Goal: Check status: Check status

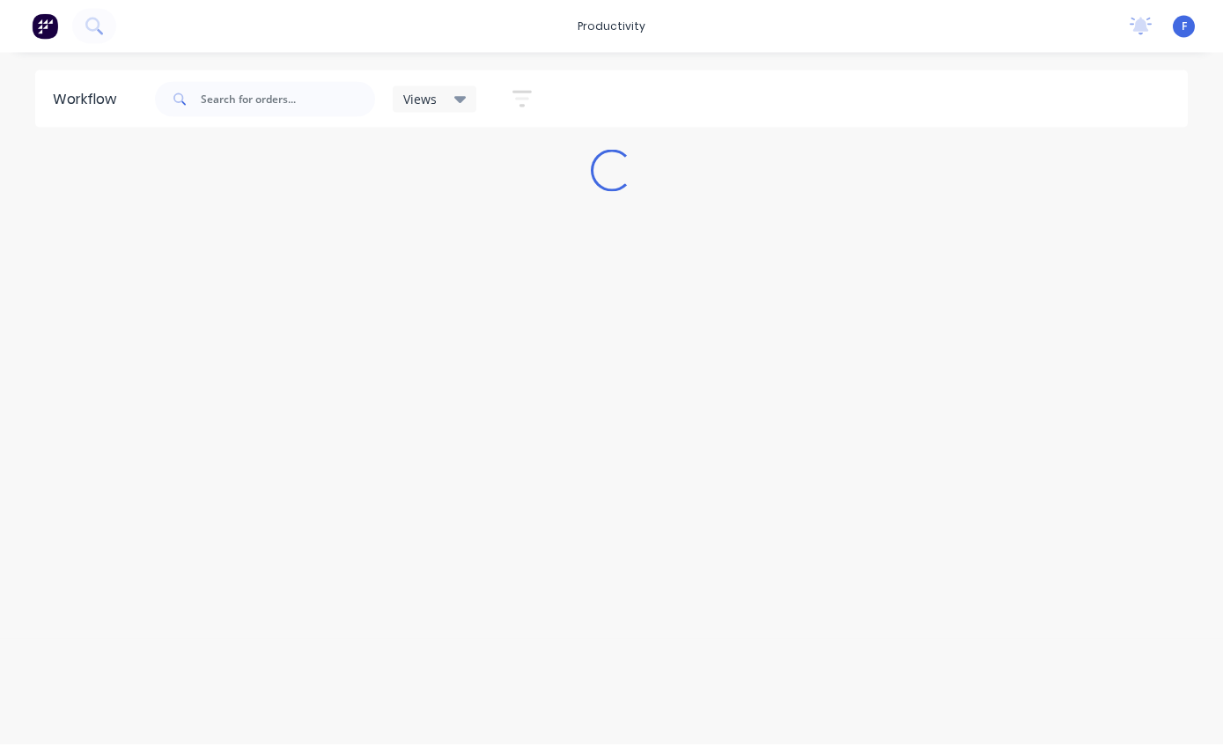
scroll to position [35, 0]
click at [283, 104] on input "text" at bounding box center [288, 99] width 174 height 35
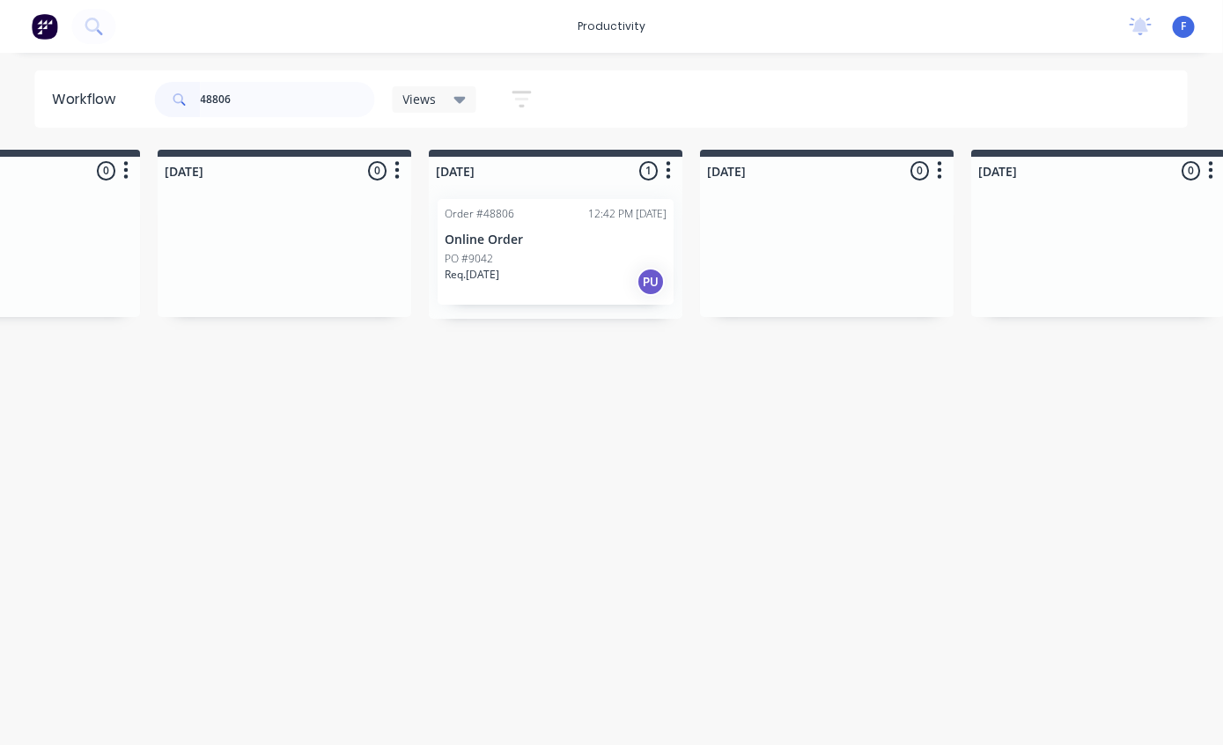
click at [538, 212] on div "Order #48806 12:42 PM [DATE] Online Order PO #9042 Req. [DATE] PU" at bounding box center [557, 252] width 236 height 106
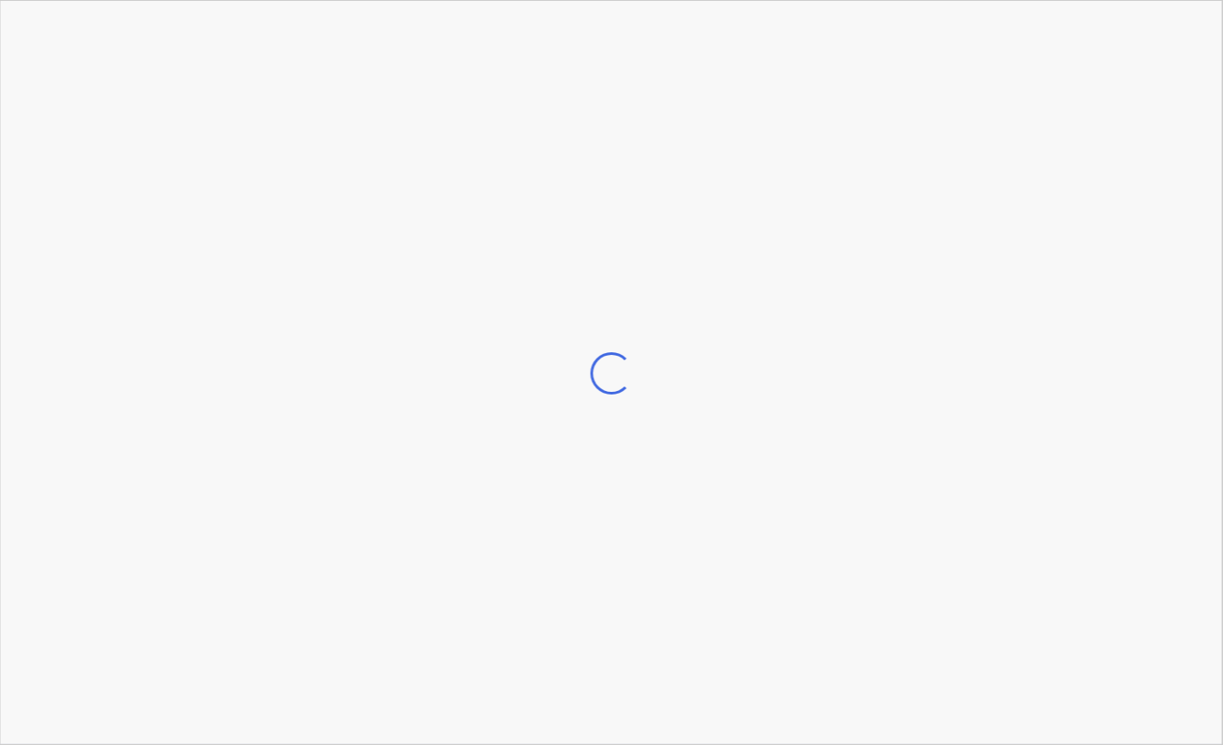
scroll to position [35, 965]
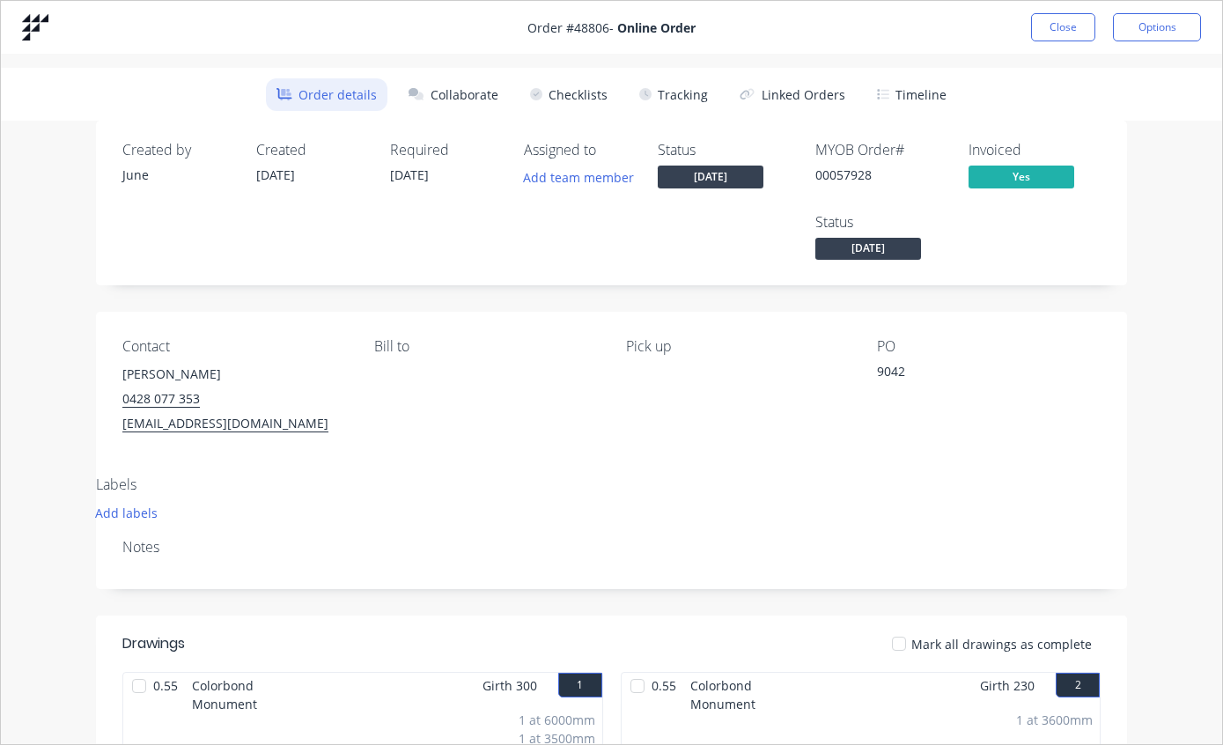
click at [678, 100] on button "Tracking" at bounding box center [674, 94] width 90 height 33
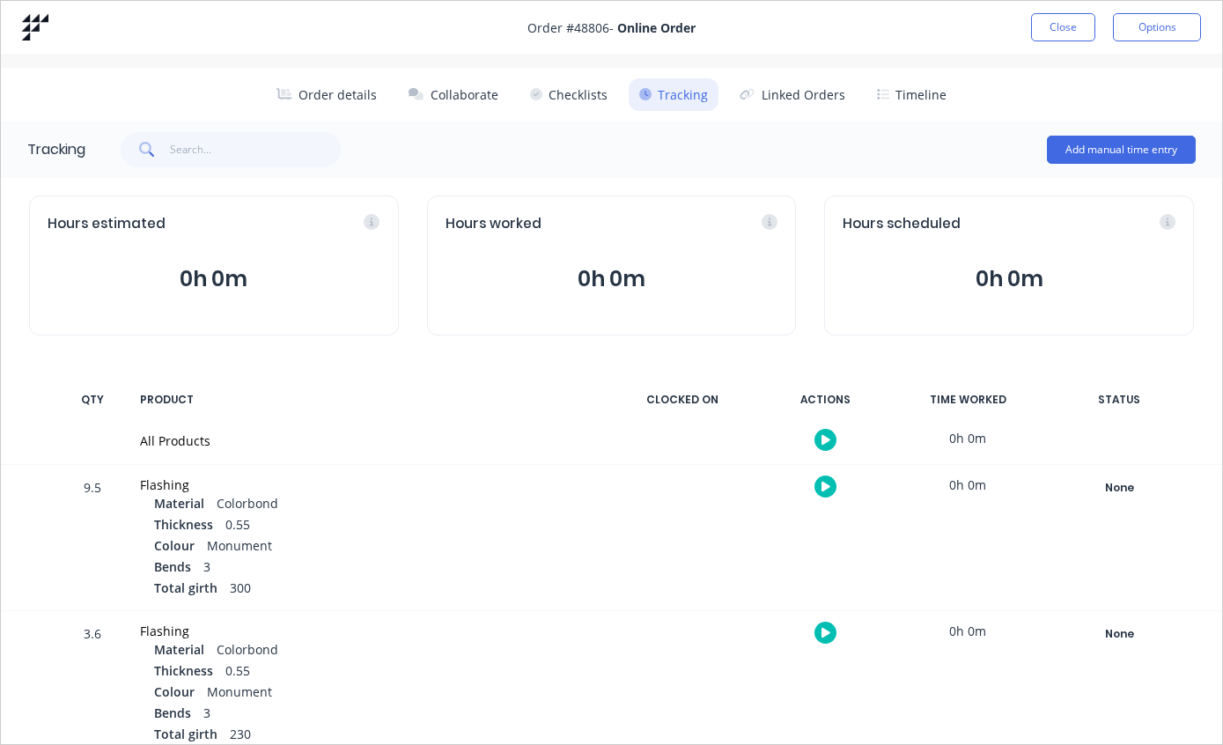
scroll to position [0, 0]
click at [1060, 32] on button "Close" at bounding box center [1063, 27] width 64 height 28
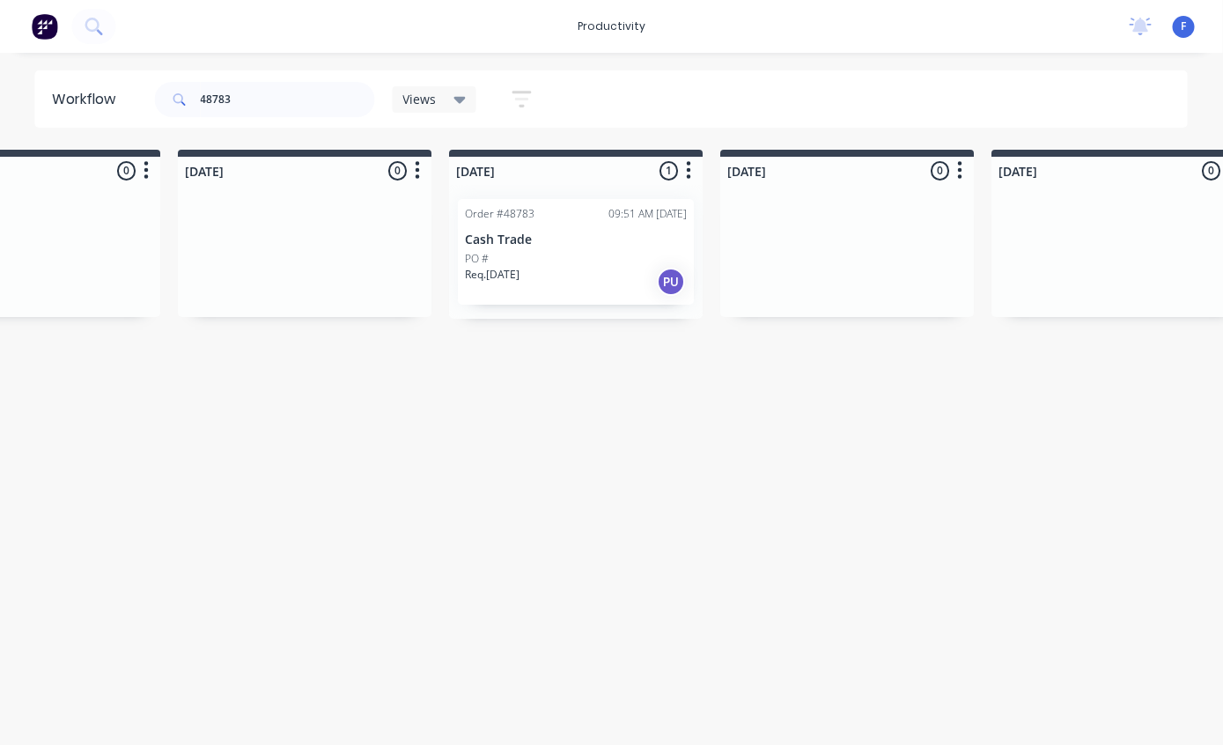
click at [593, 270] on div "Req. [DATE] PU" at bounding box center [577, 282] width 222 height 30
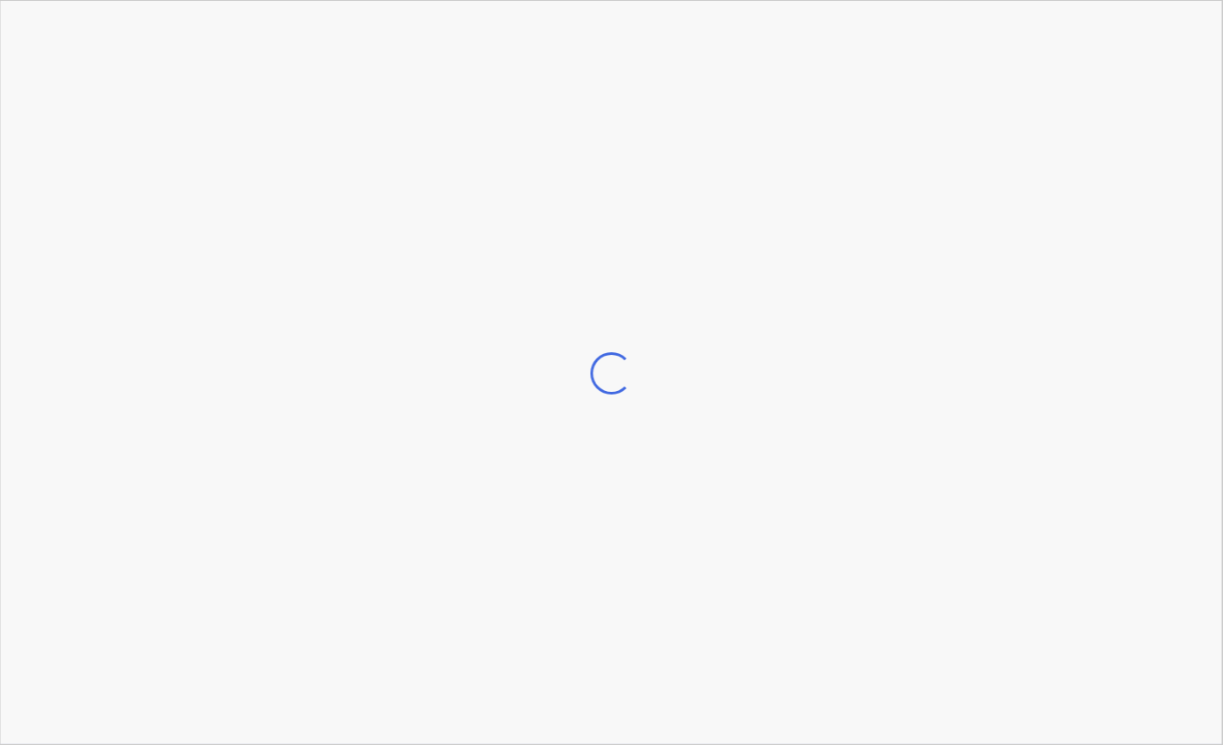
scroll to position [0, 945]
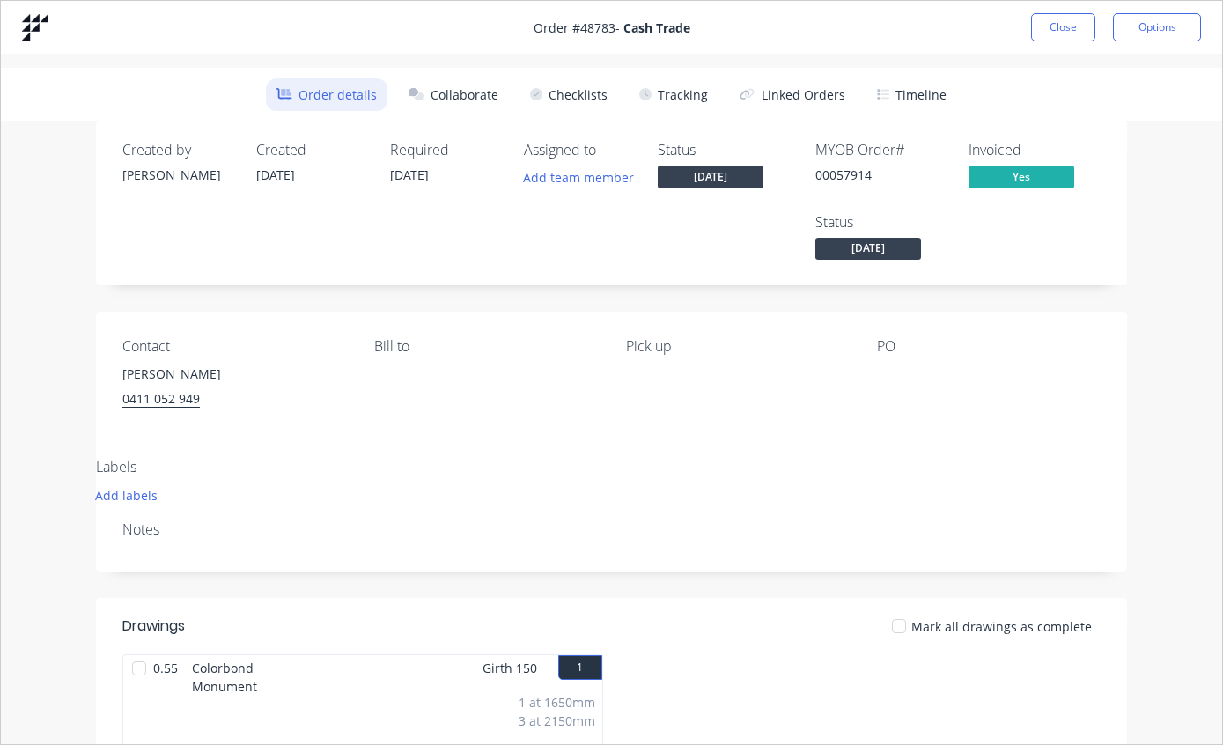
click at [686, 94] on button "Tracking" at bounding box center [674, 94] width 90 height 33
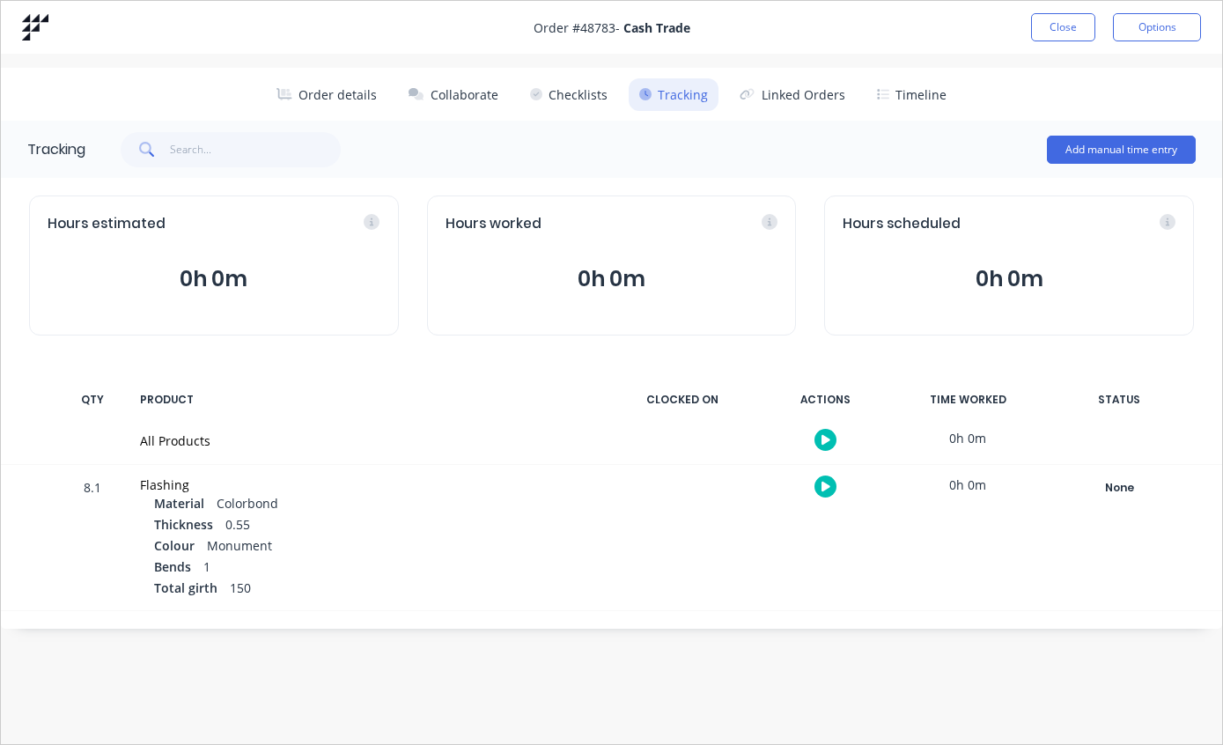
scroll to position [0, 0]
click at [1075, 27] on button "Close" at bounding box center [1063, 27] width 64 height 28
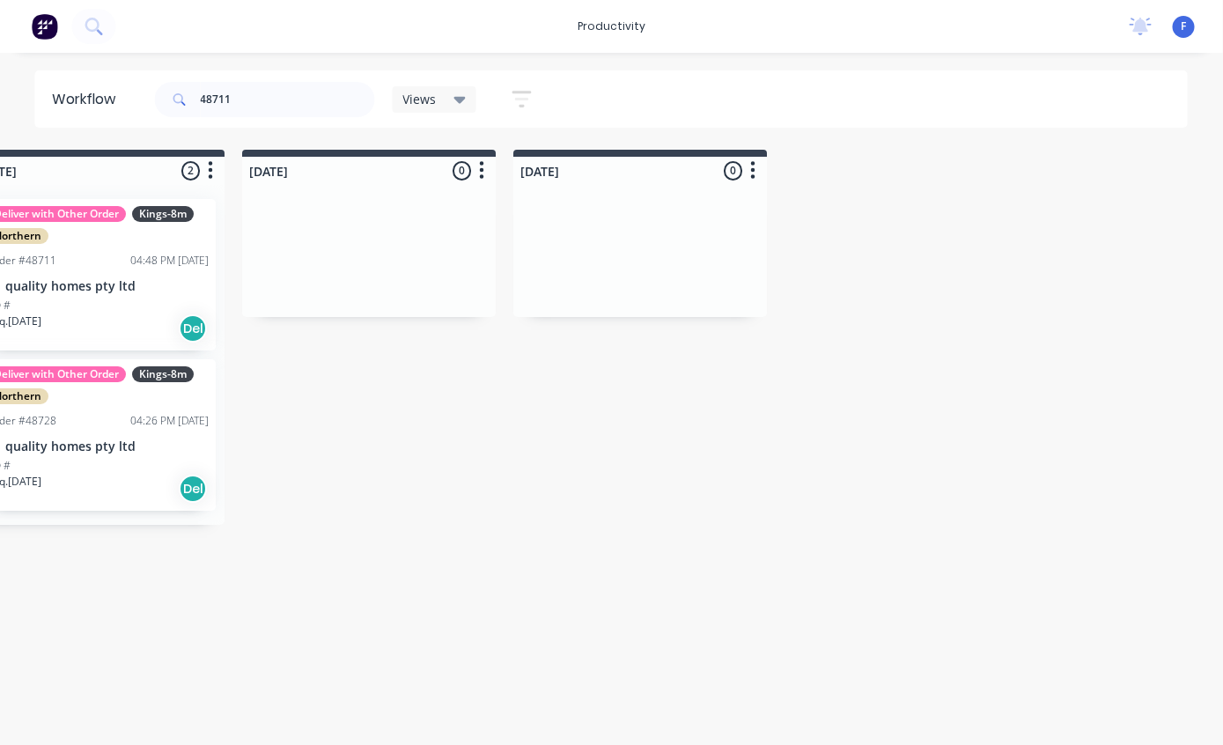
scroll to position [0, 1077]
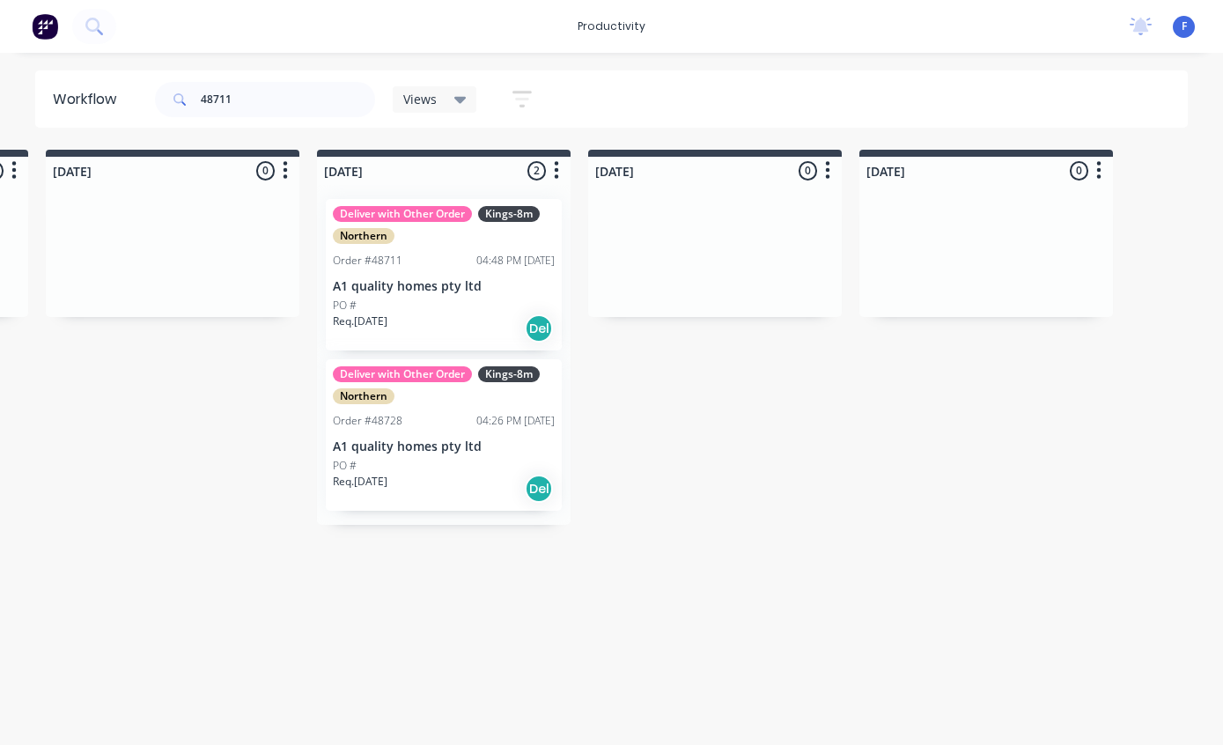
click at [479, 293] on div "Deliver with Other Order Kings-8m Northern Order #48711 04:48 PM [DATE] A1 qual…" at bounding box center [444, 274] width 236 height 151
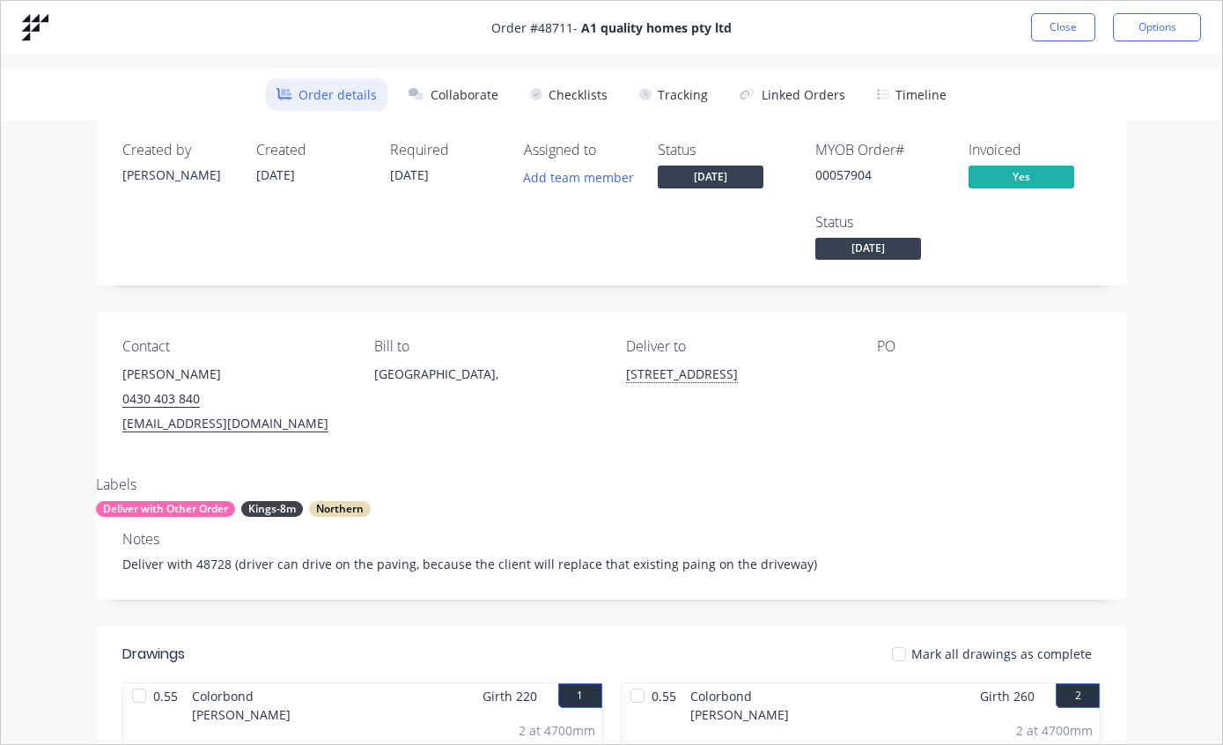
click at [682, 91] on button "Tracking" at bounding box center [674, 94] width 90 height 33
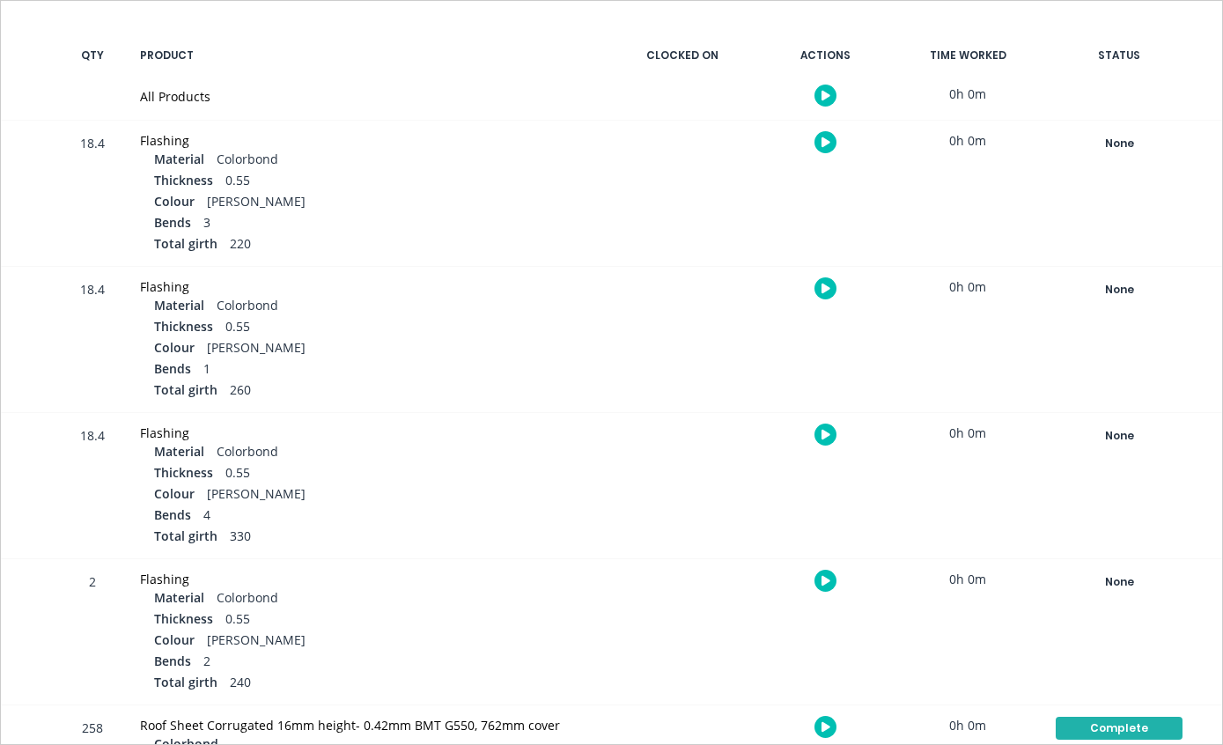
scroll to position [347, 0]
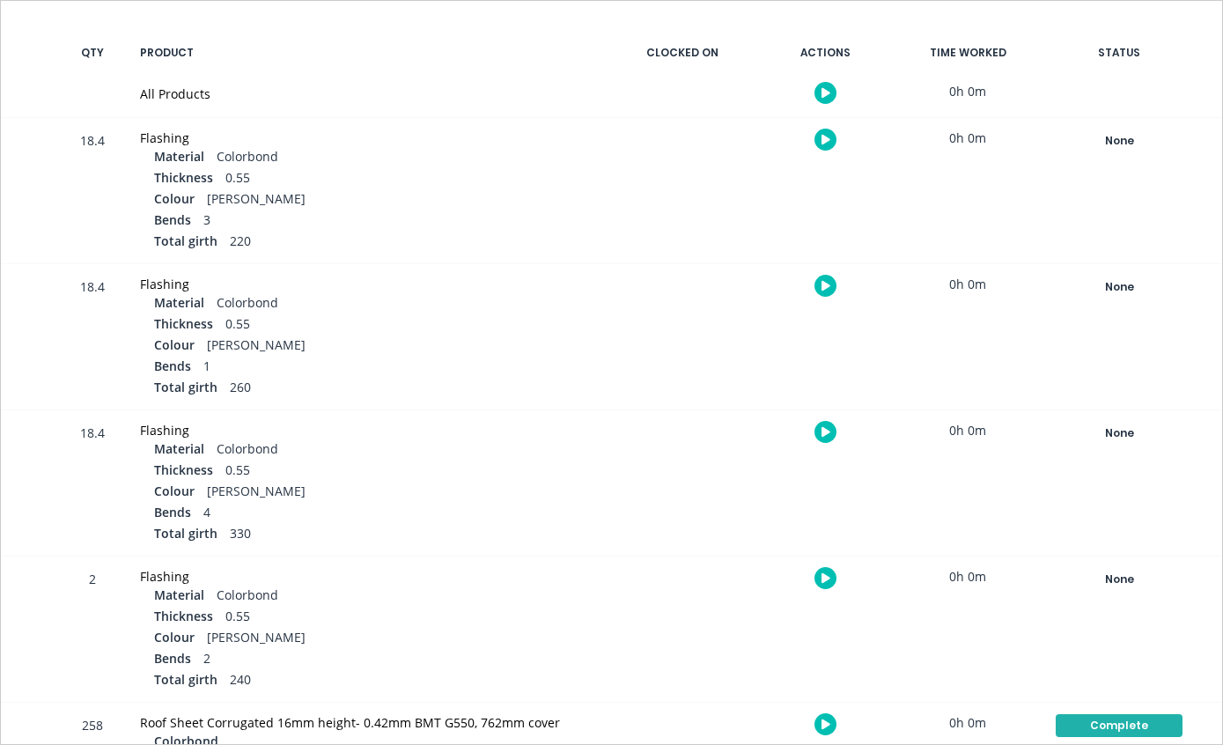
click at [1149, 145] on div "None" at bounding box center [1119, 140] width 127 height 23
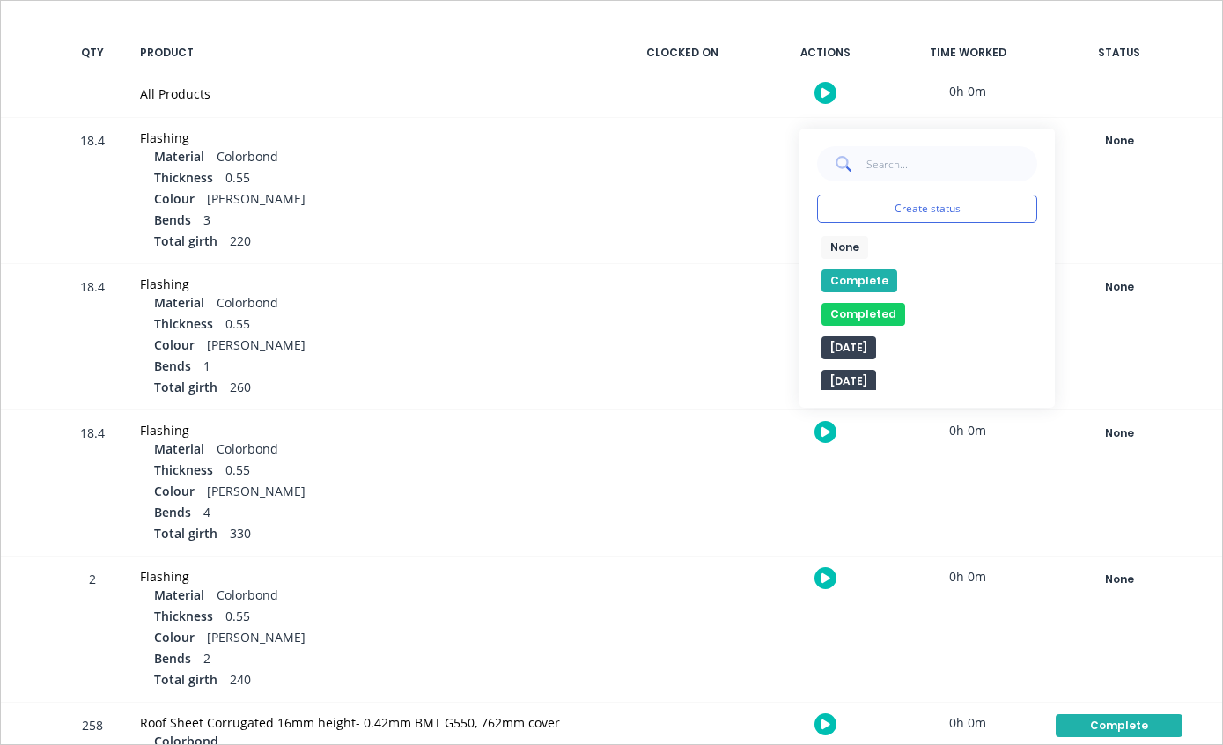
click at [875, 277] on button "Complete" at bounding box center [860, 281] width 76 height 23
click at [1134, 285] on div "None" at bounding box center [1119, 287] width 127 height 23
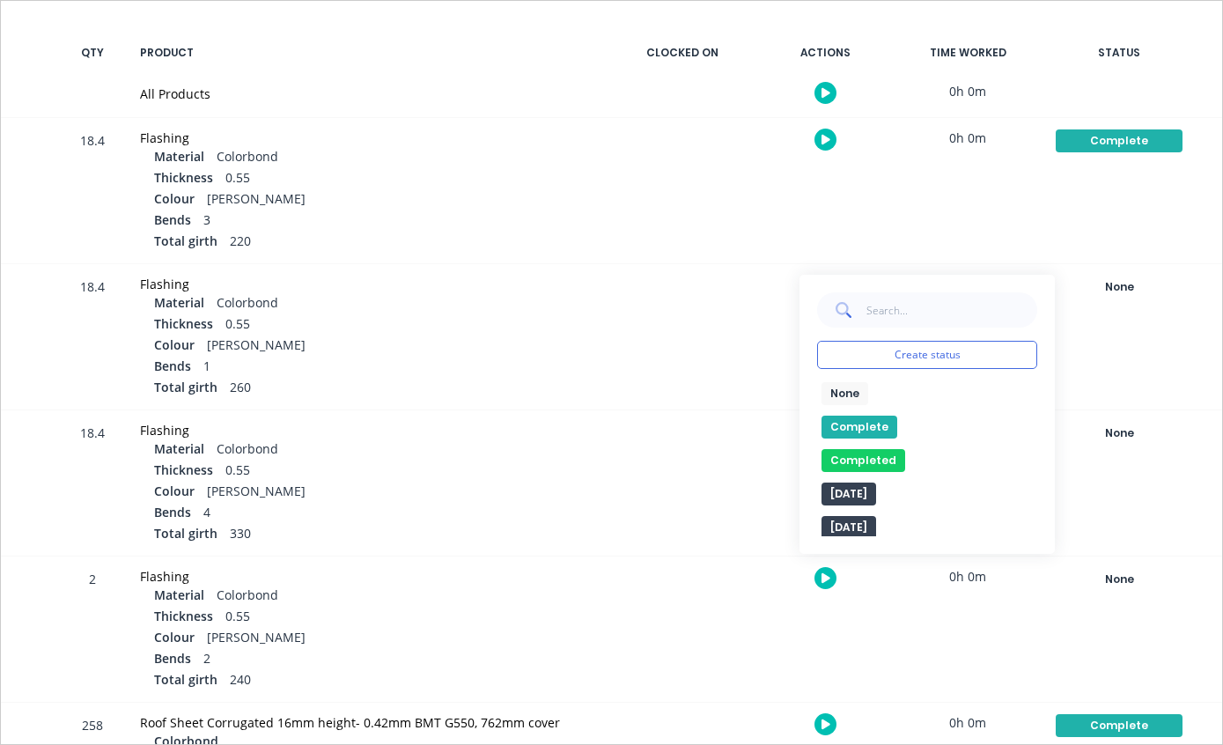
click at [863, 435] on button "Complete" at bounding box center [860, 427] width 76 height 23
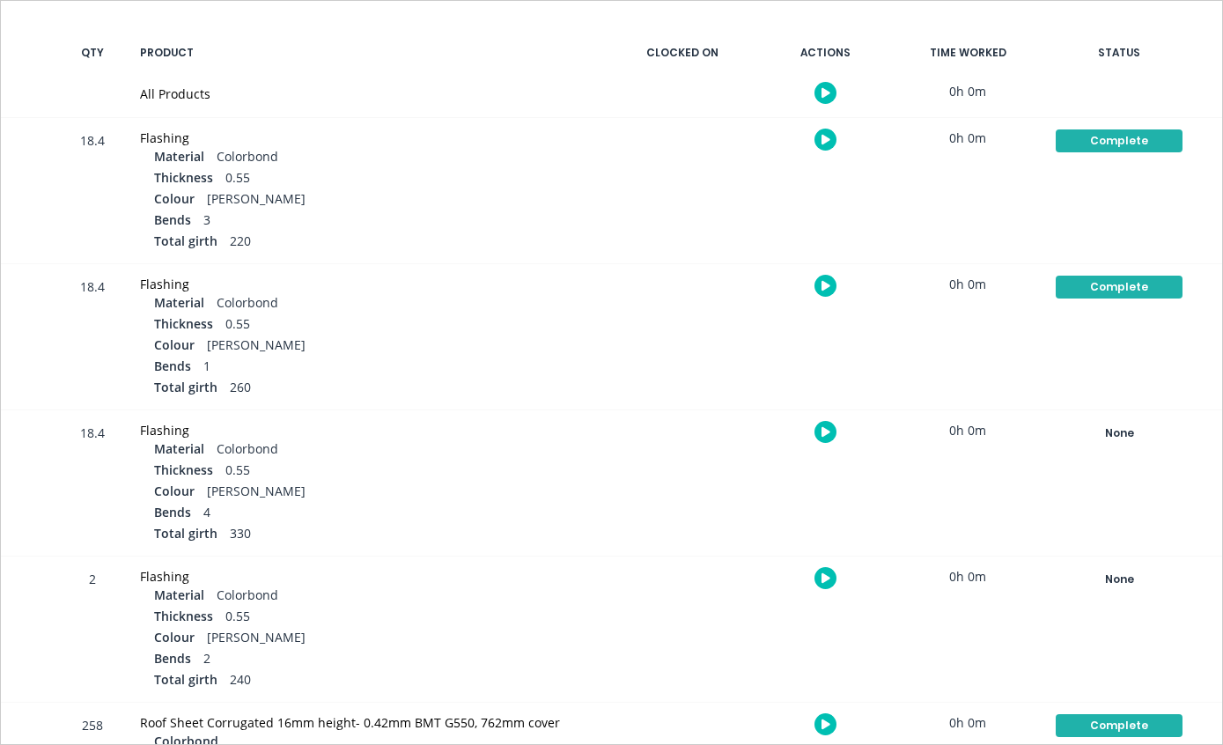
click at [1120, 422] on div "None" at bounding box center [1119, 433] width 127 height 23
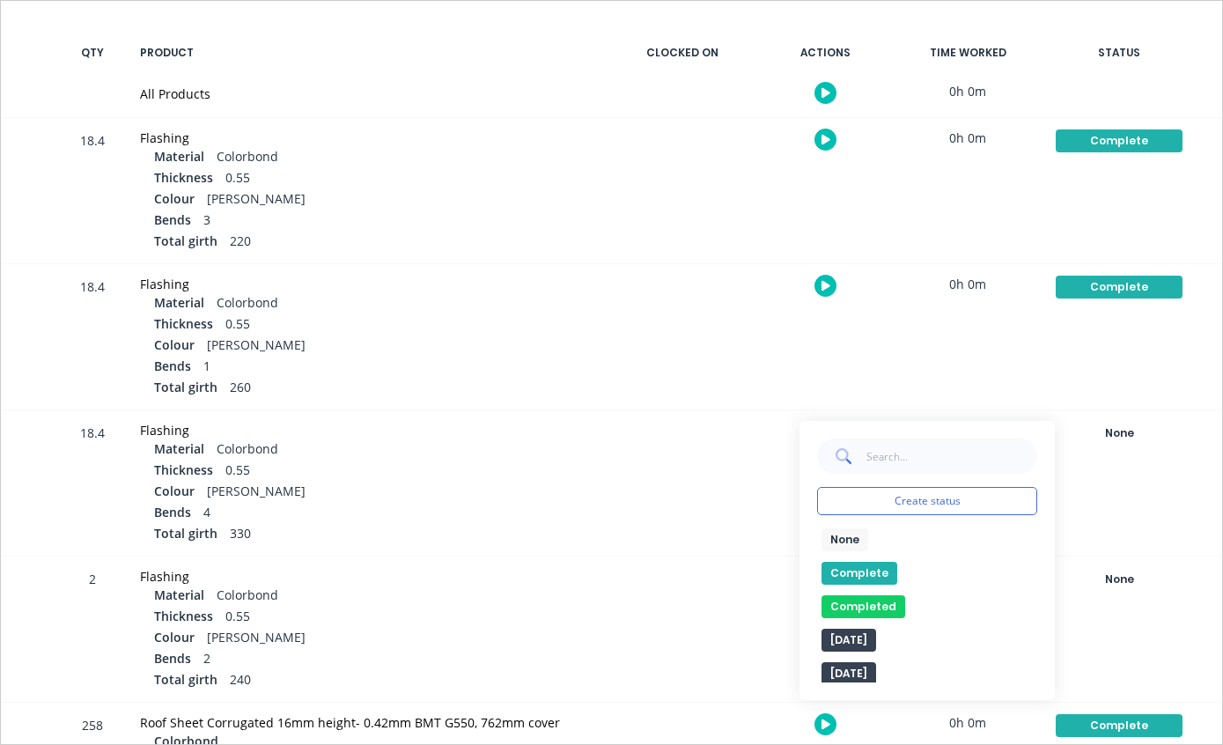
click at [862, 546] on button "None" at bounding box center [845, 539] width 47 height 23
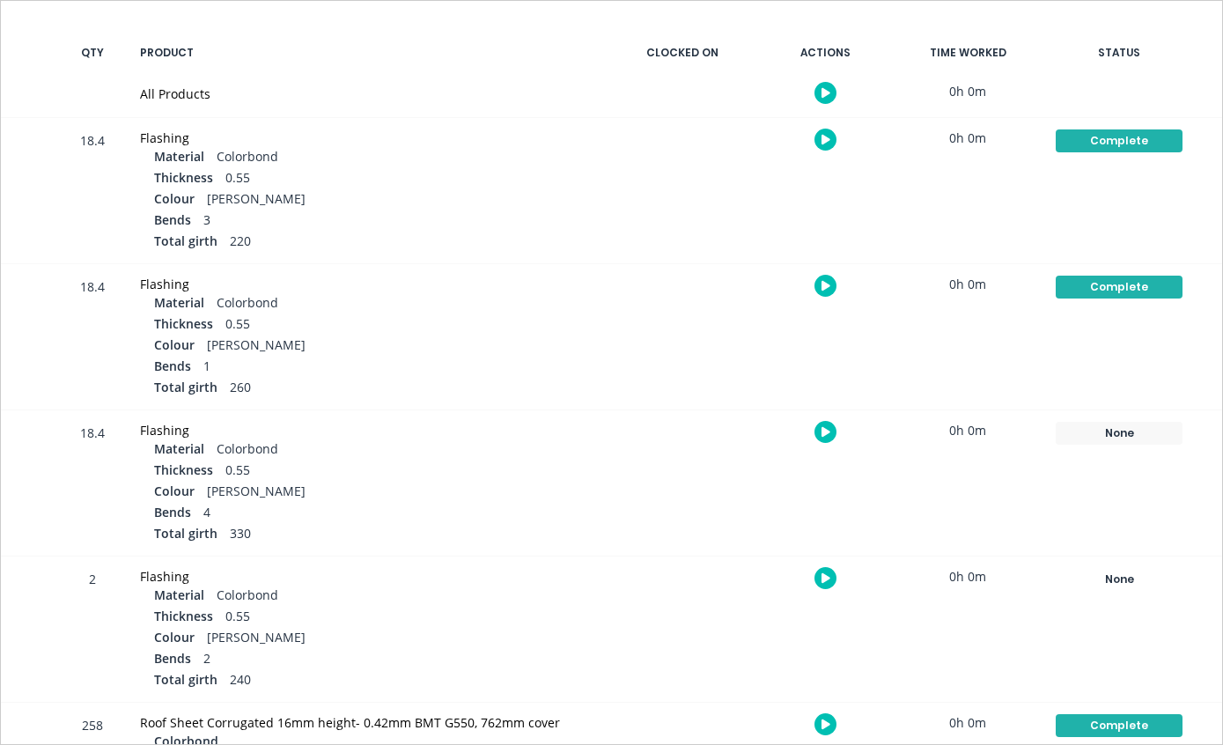
click at [1130, 431] on div "None" at bounding box center [1119, 433] width 127 height 23
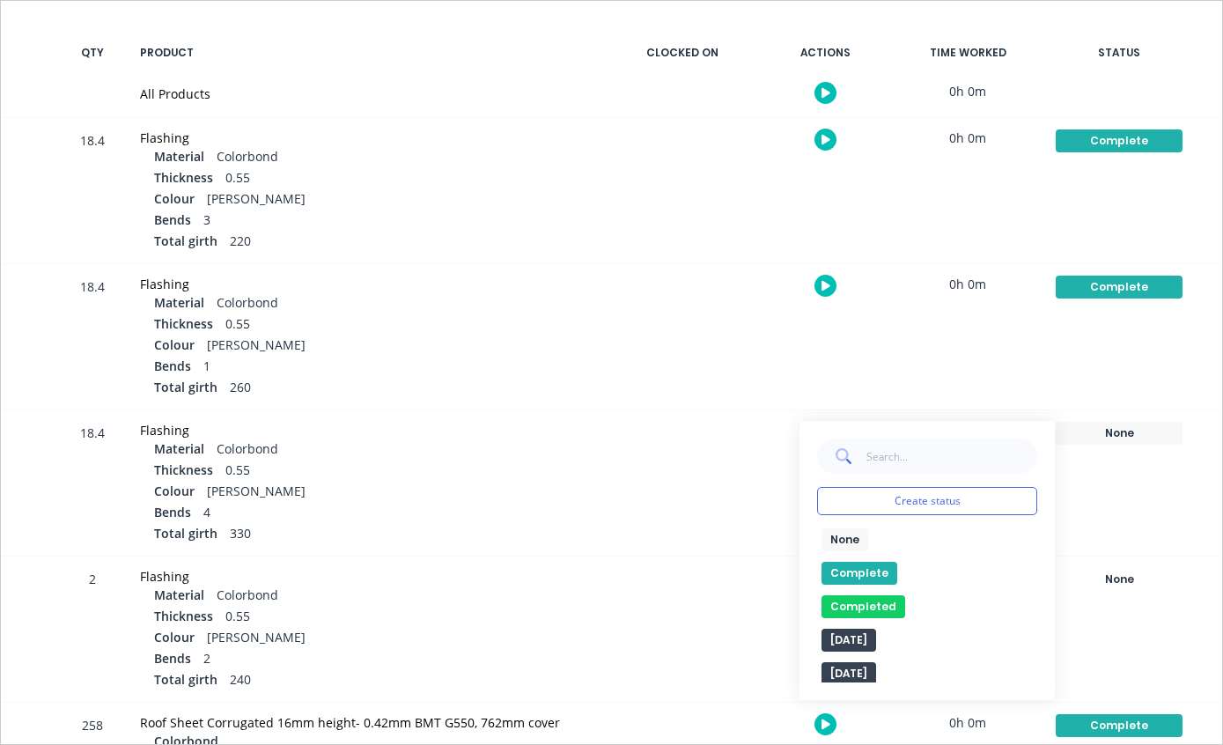
click at [873, 572] on button "Complete" at bounding box center [860, 573] width 76 height 23
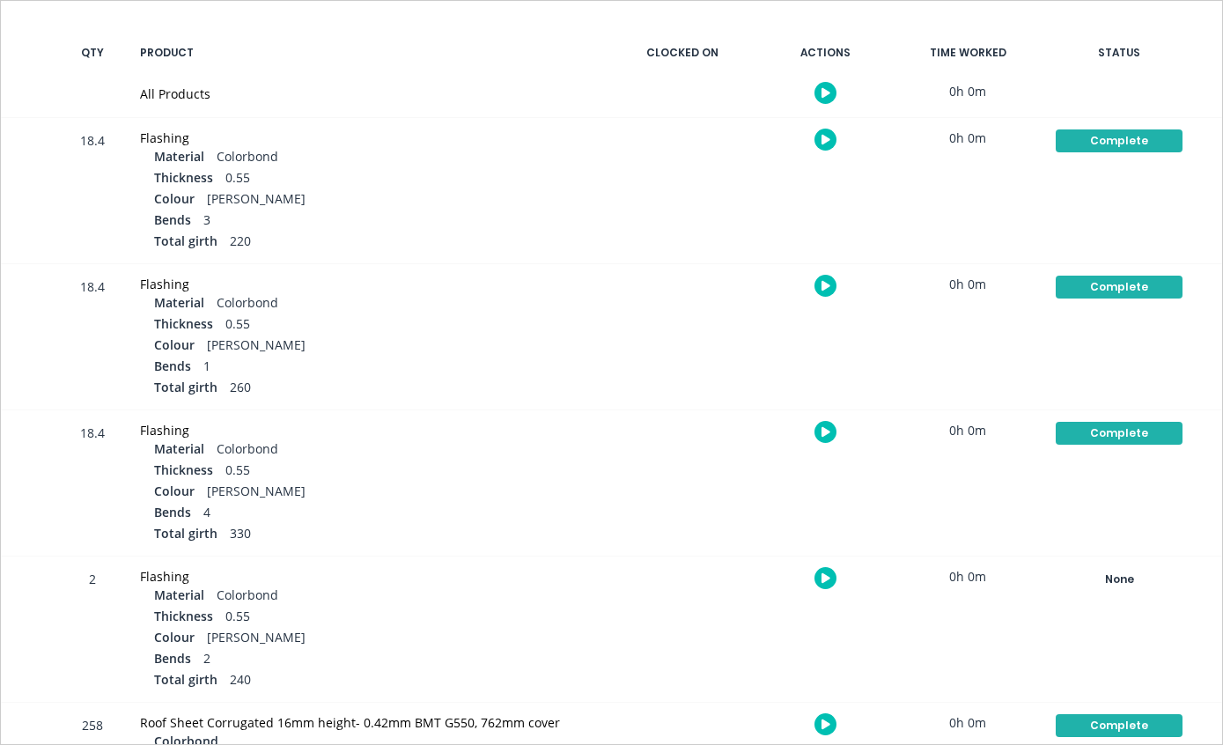
click at [1136, 574] on div "None" at bounding box center [1119, 579] width 127 height 23
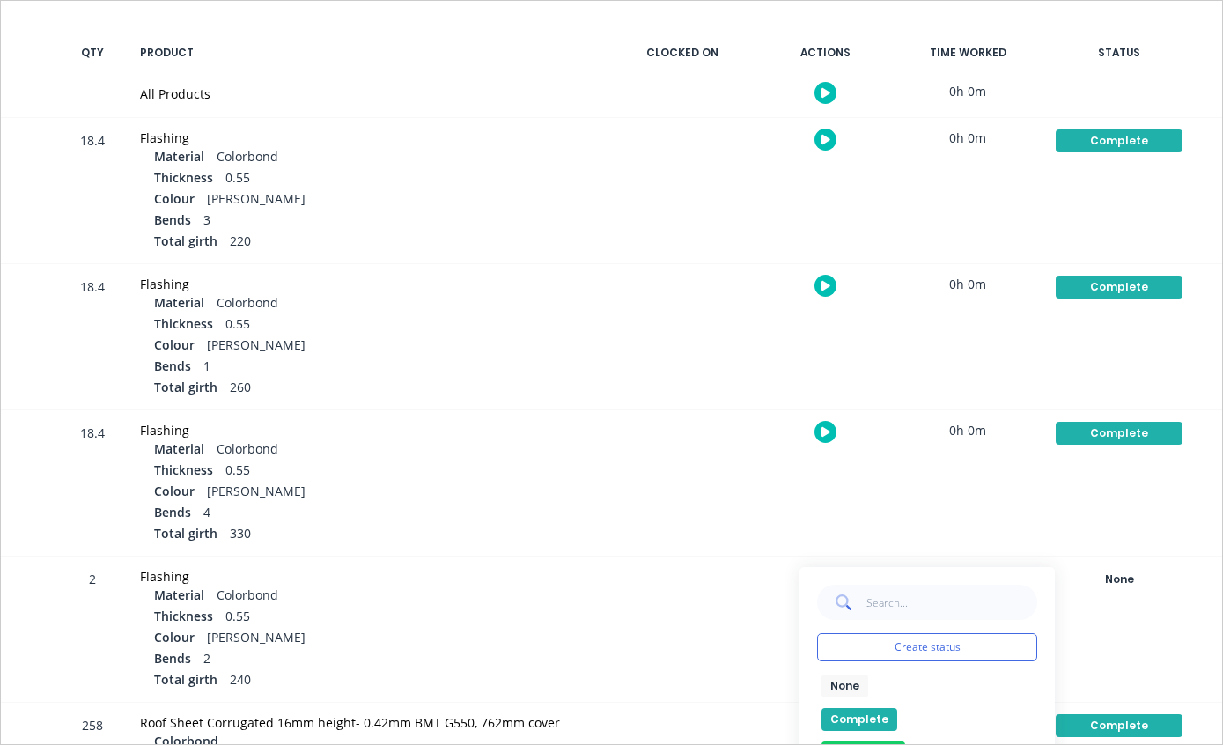
click at [868, 716] on button "Complete" at bounding box center [860, 719] width 76 height 23
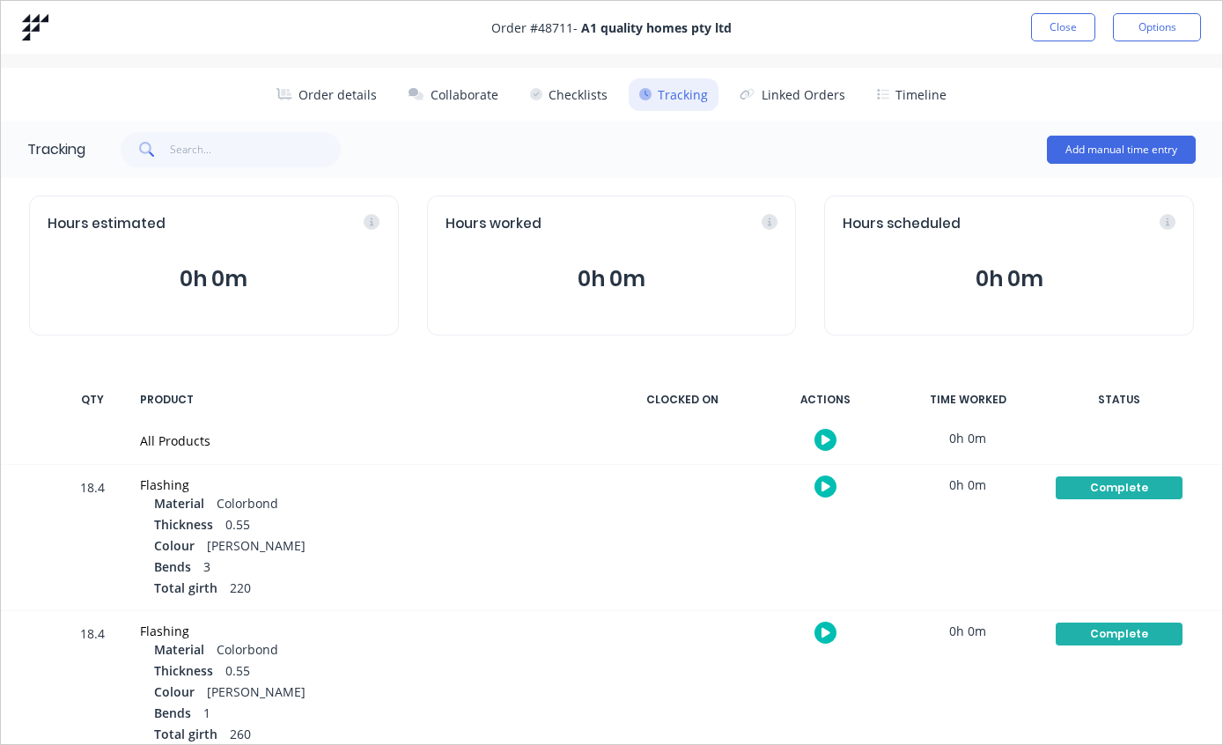
scroll to position [0, 0]
click at [1071, 27] on button "Close" at bounding box center [1063, 27] width 64 height 28
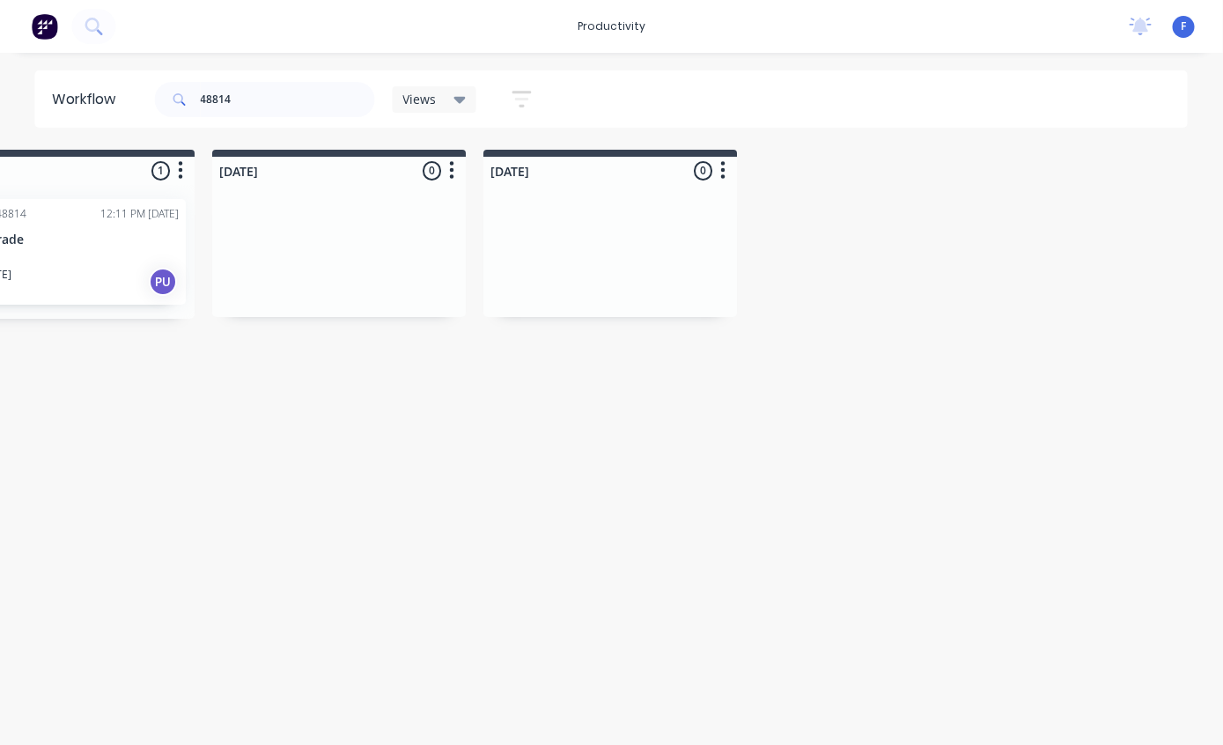
scroll to position [0, 1132]
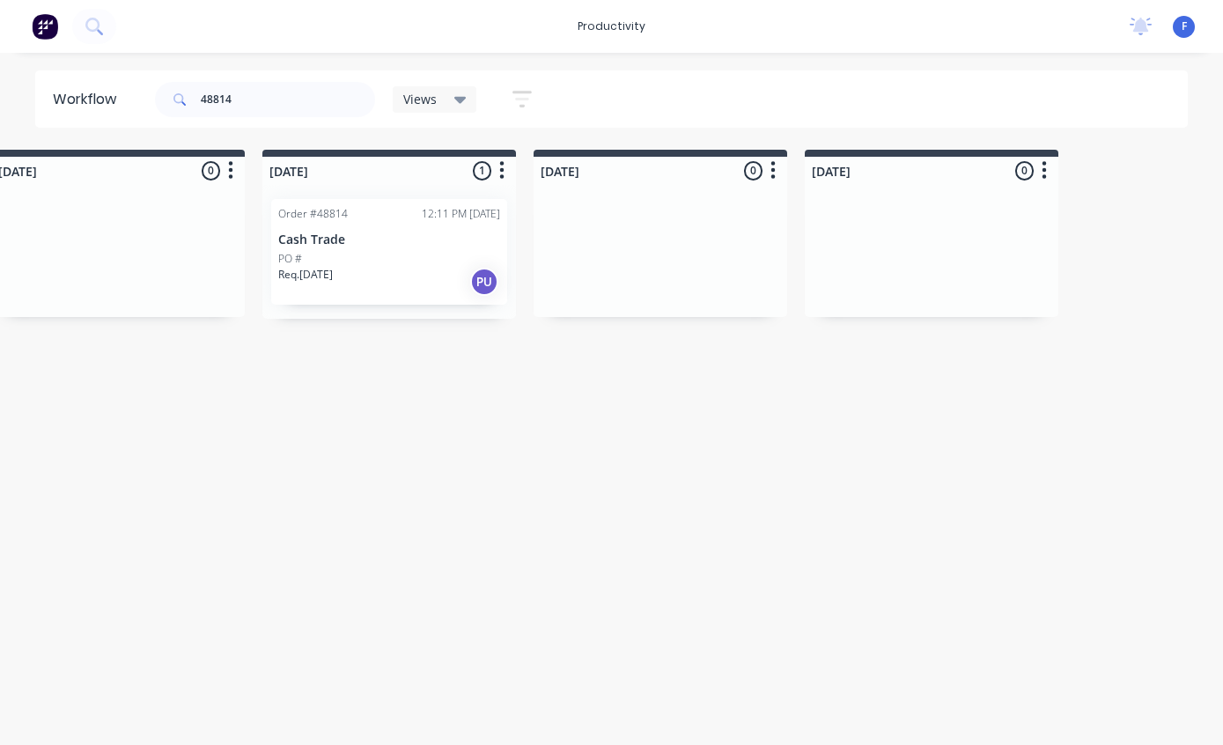
click at [430, 251] on div "PO #" at bounding box center [389, 259] width 222 height 16
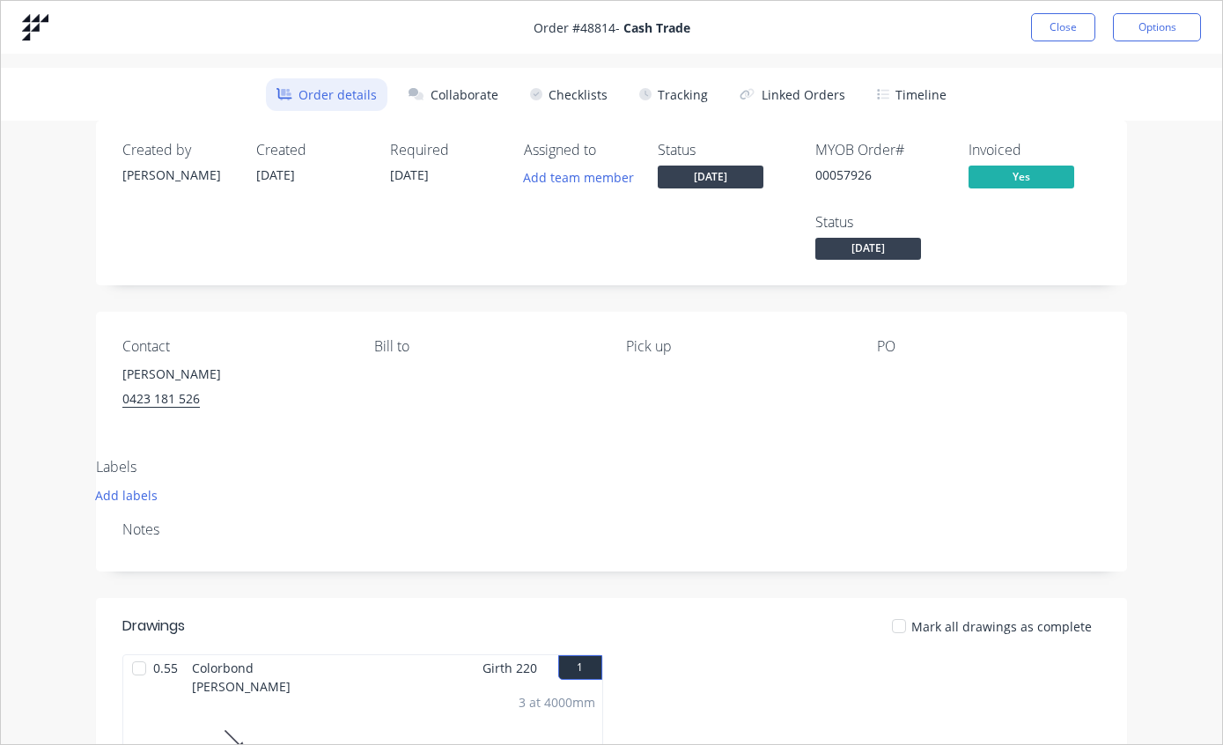
click at [680, 108] on button "Tracking" at bounding box center [674, 94] width 90 height 33
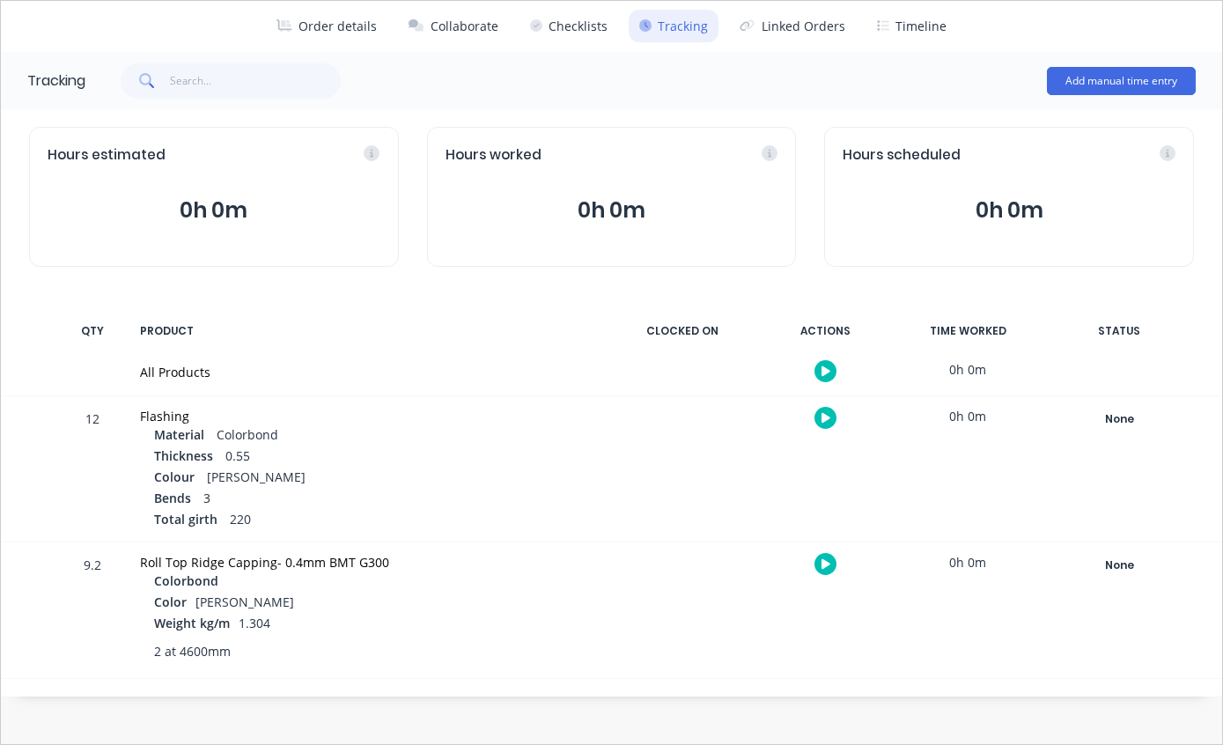
scroll to position [69, 0]
click at [1129, 412] on div "None" at bounding box center [1119, 419] width 127 height 23
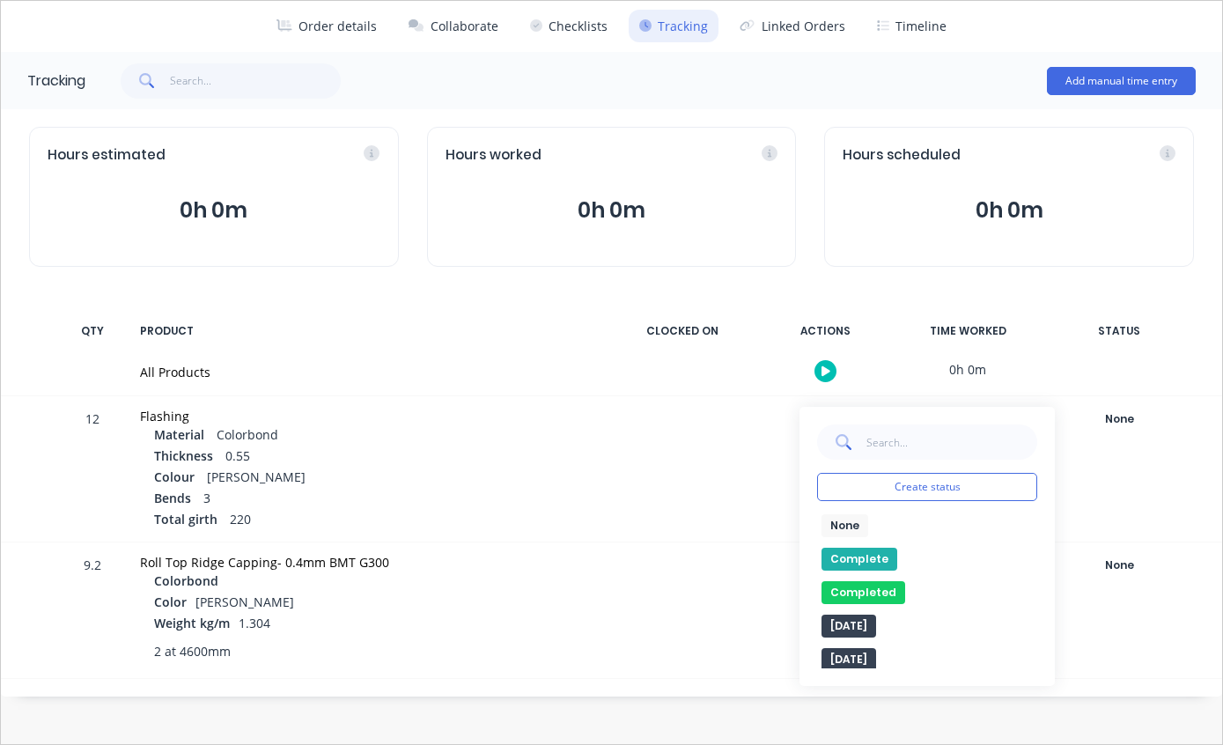
click at [868, 554] on button "Complete" at bounding box center [860, 559] width 76 height 23
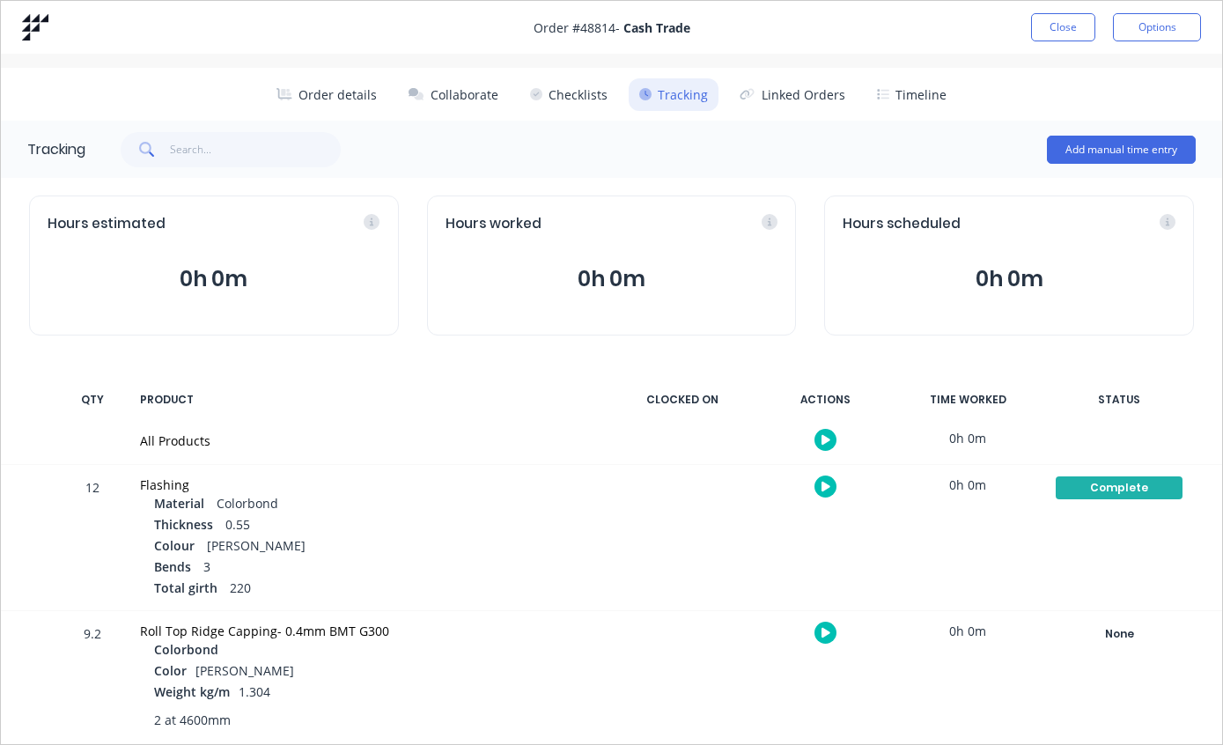
scroll to position [0, 0]
click at [1049, 31] on button "Close" at bounding box center [1063, 27] width 64 height 28
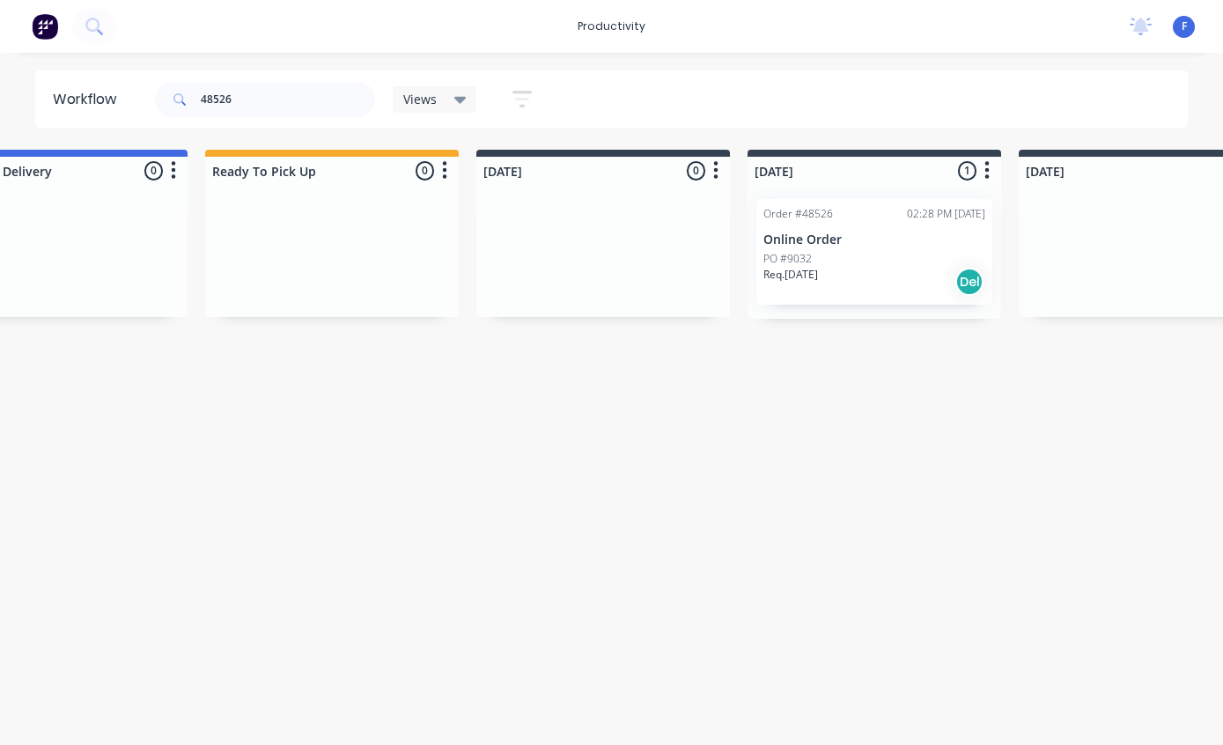
scroll to position [0, 569]
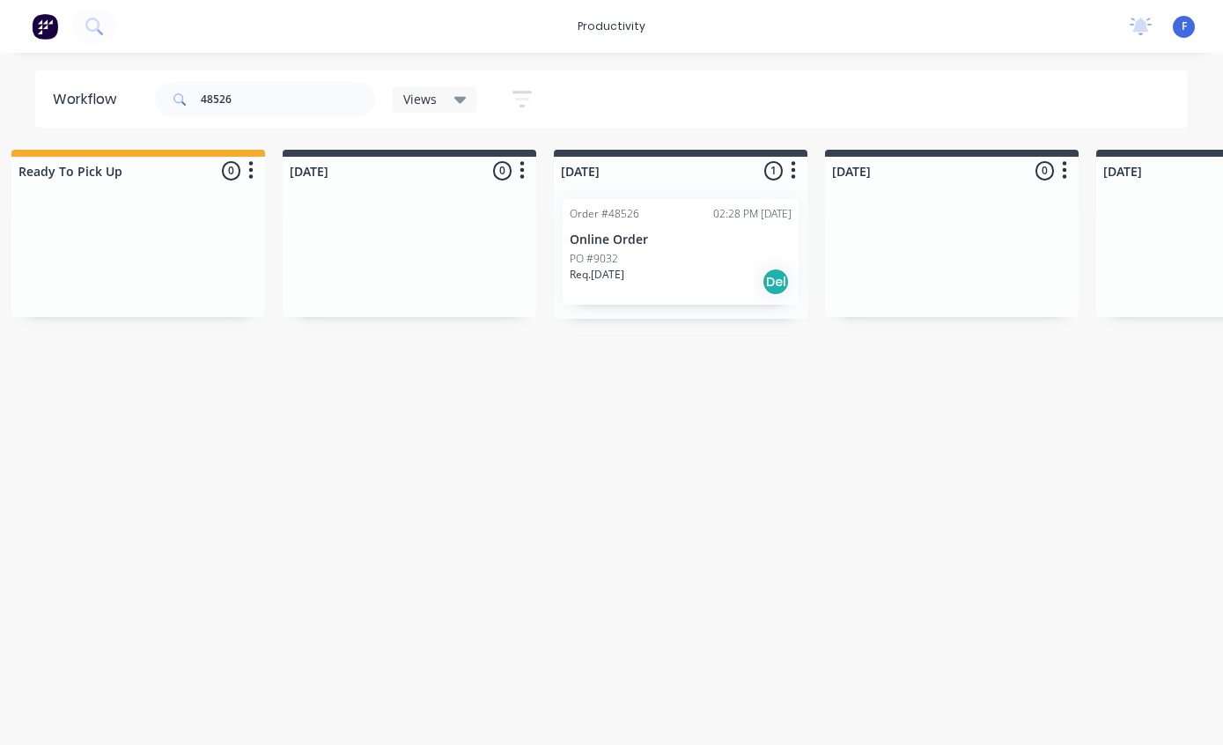
click at [683, 259] on div "PO #9032" at bounding box center [681, 259] width 222 height 16
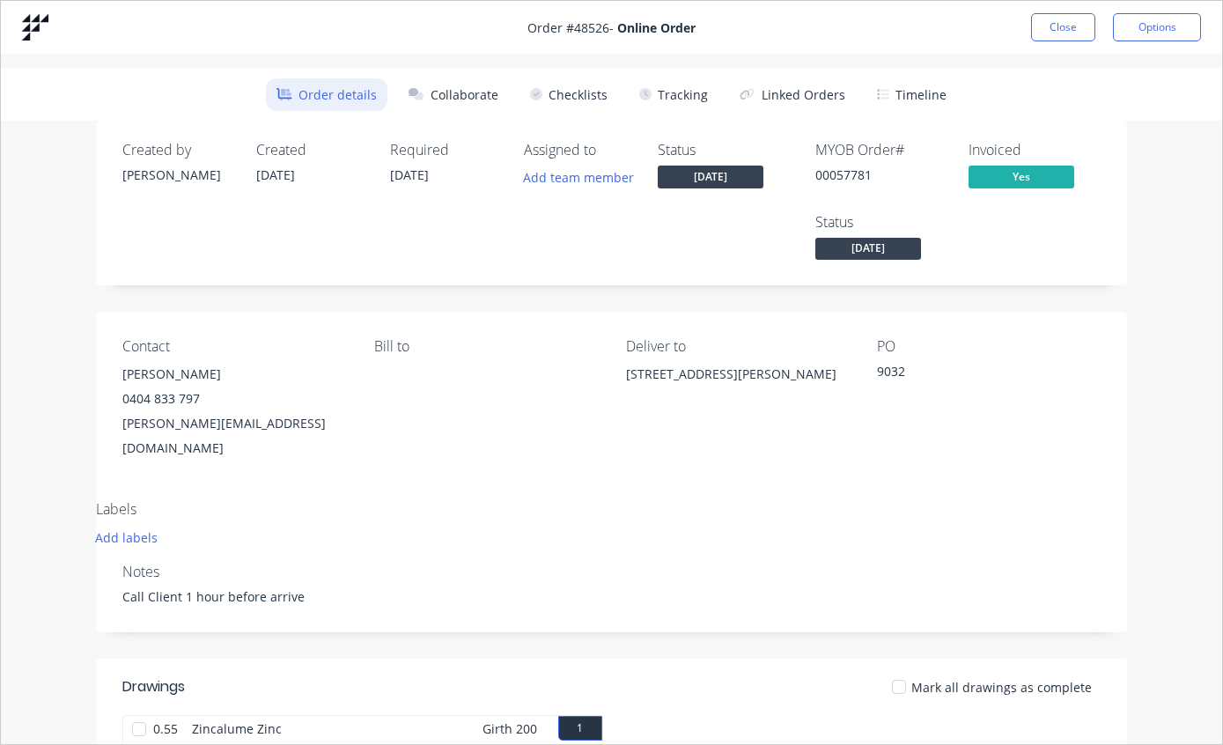
click at [679, 107] on button "Tracking" at bounding box center [674, 94] width 90 height 33
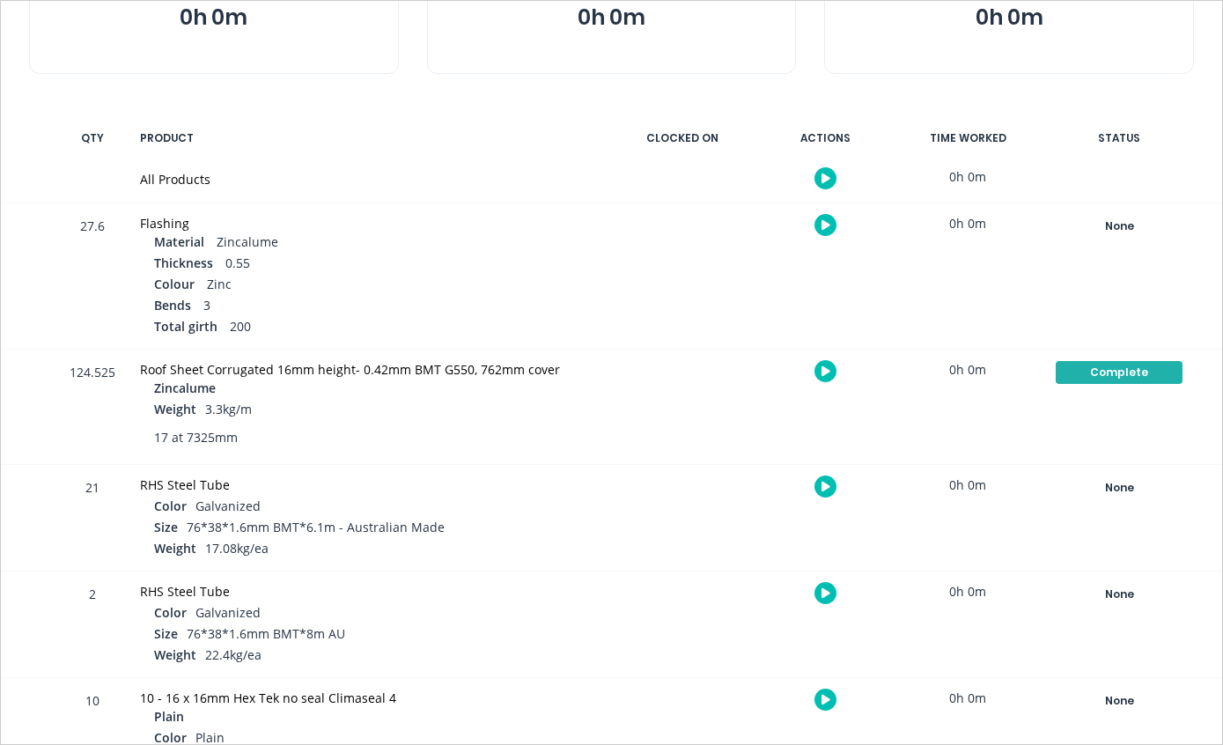
scroll to position [306, 0]
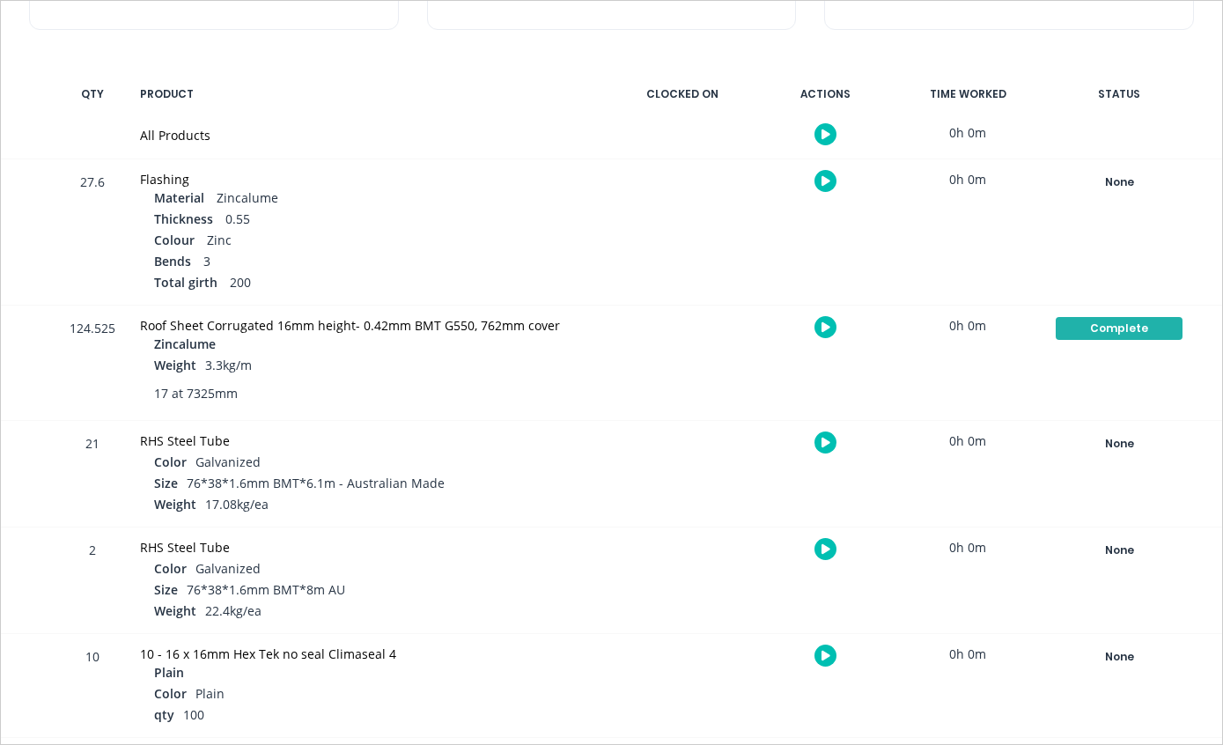
click at [1119, 173] on div "None" at bounding box center [1119, 182] width 127 height 23
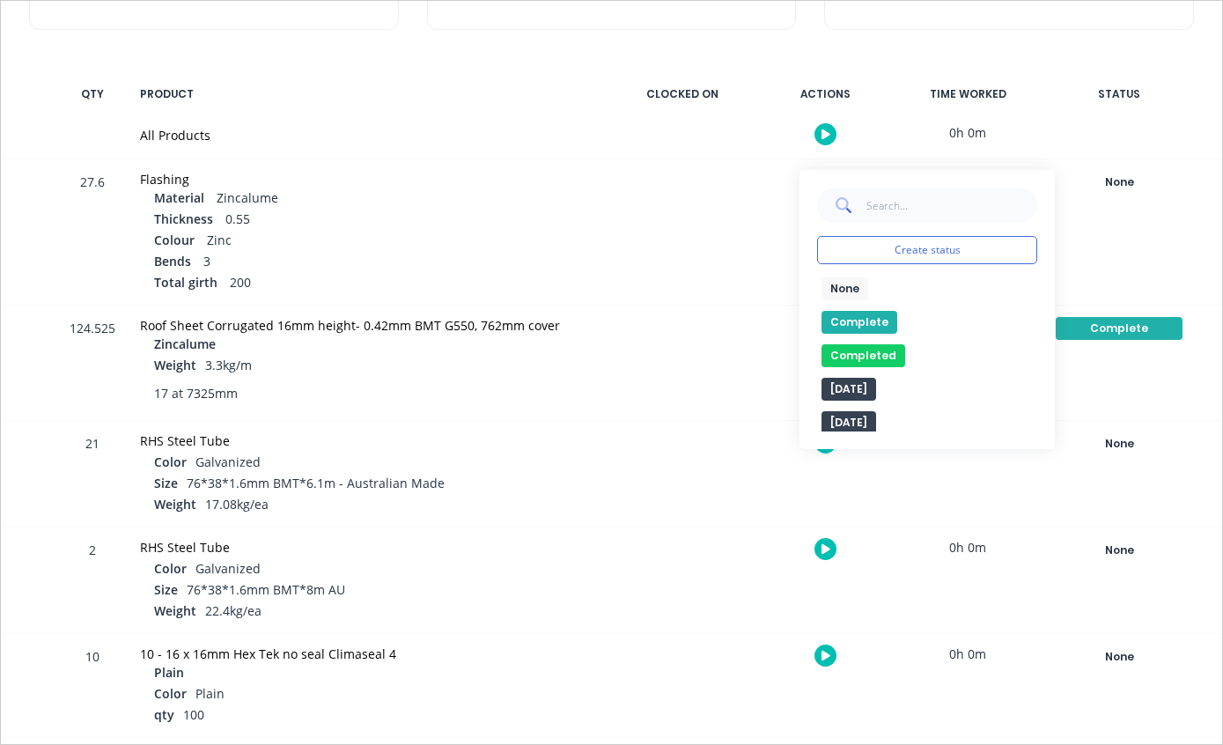
click at [865, 321] on button "Complete" at bounding box center [860, 322] width 76 height 23
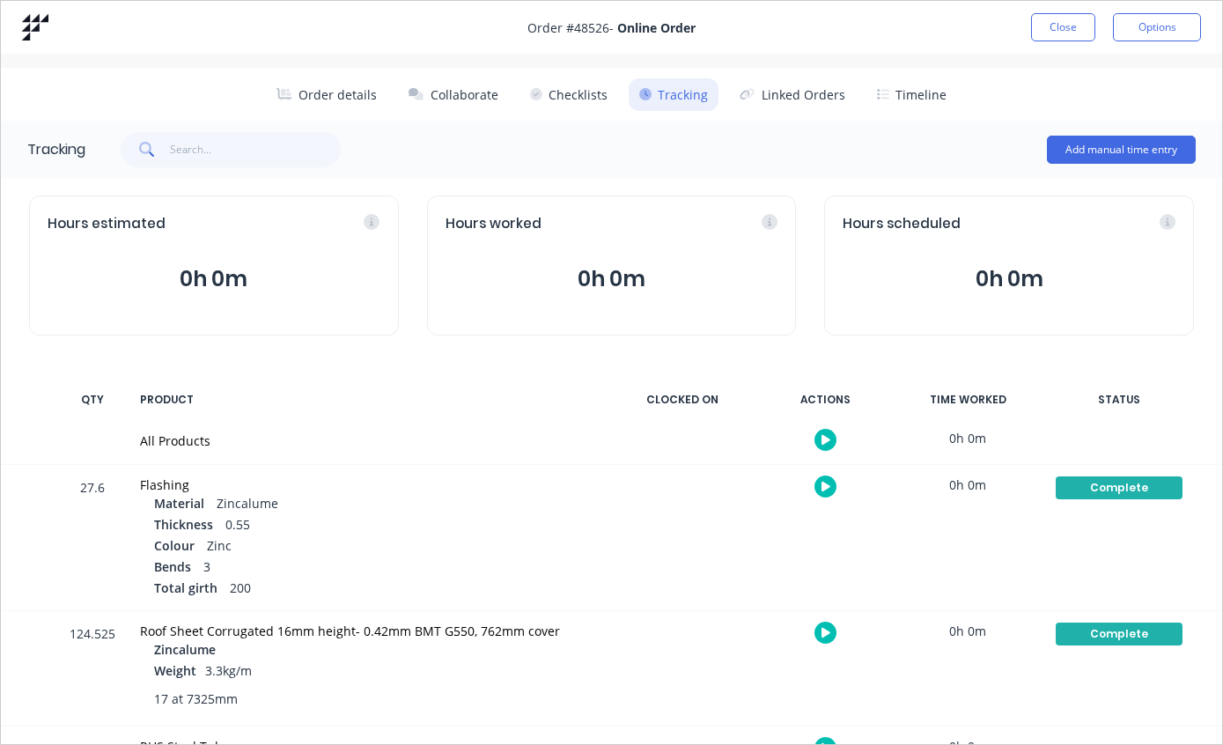
scroll to position [0, 0]
click at [1072, 16] on button "Close" at bounding box center [1063, 27] width 64 height 28
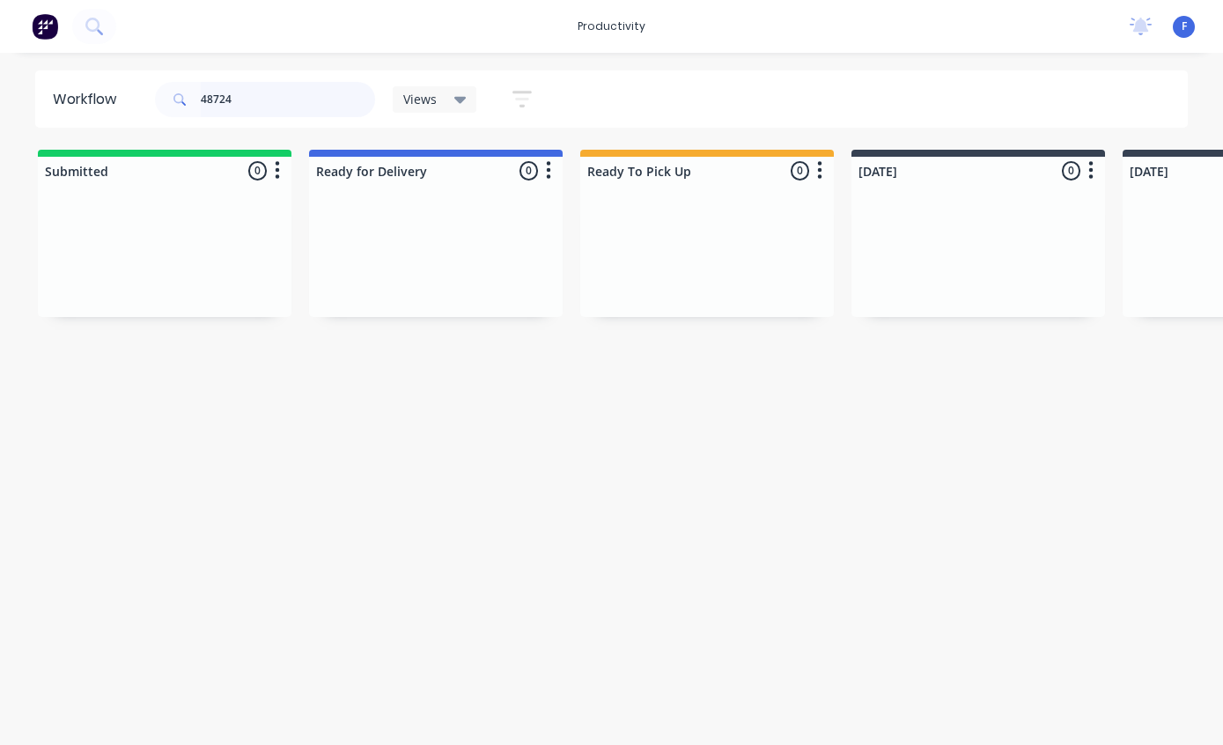
click at [268, 100] on input "48724" at bounding box center [288, 99] width 174 height 35
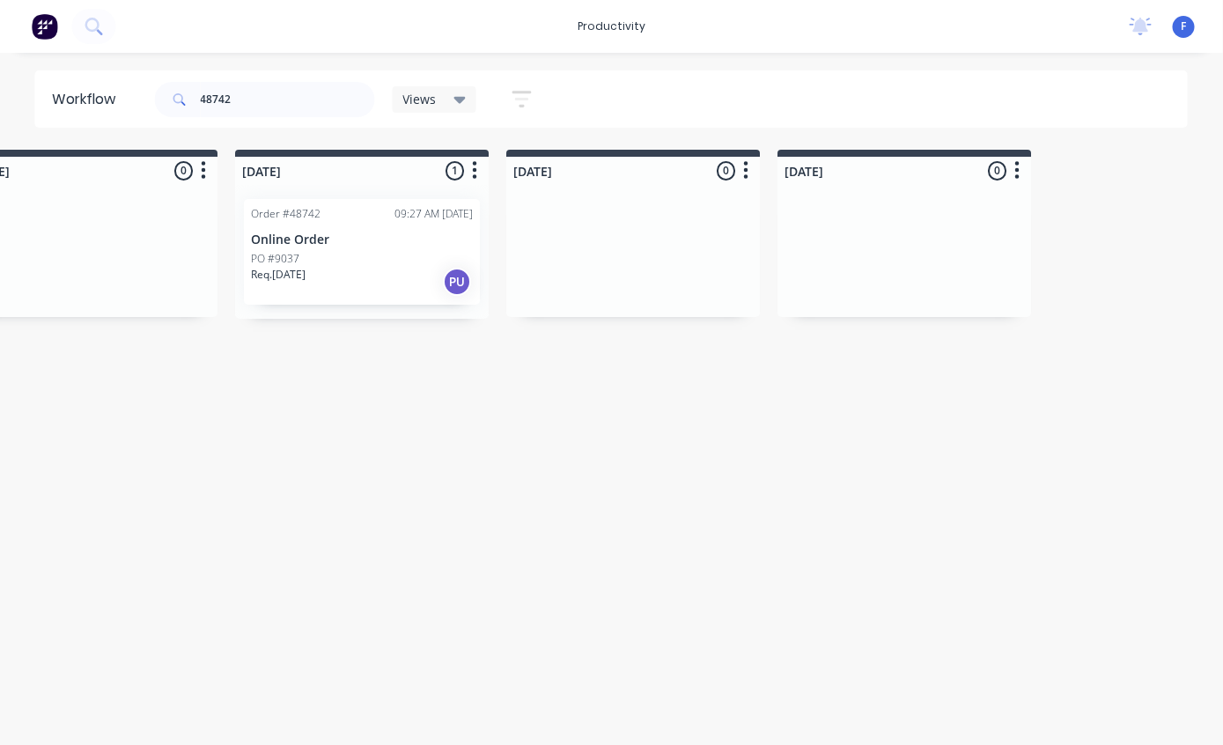
click at [373, 253] on div "PO #9037" at bounding box center [363, 259] width 222 height 16
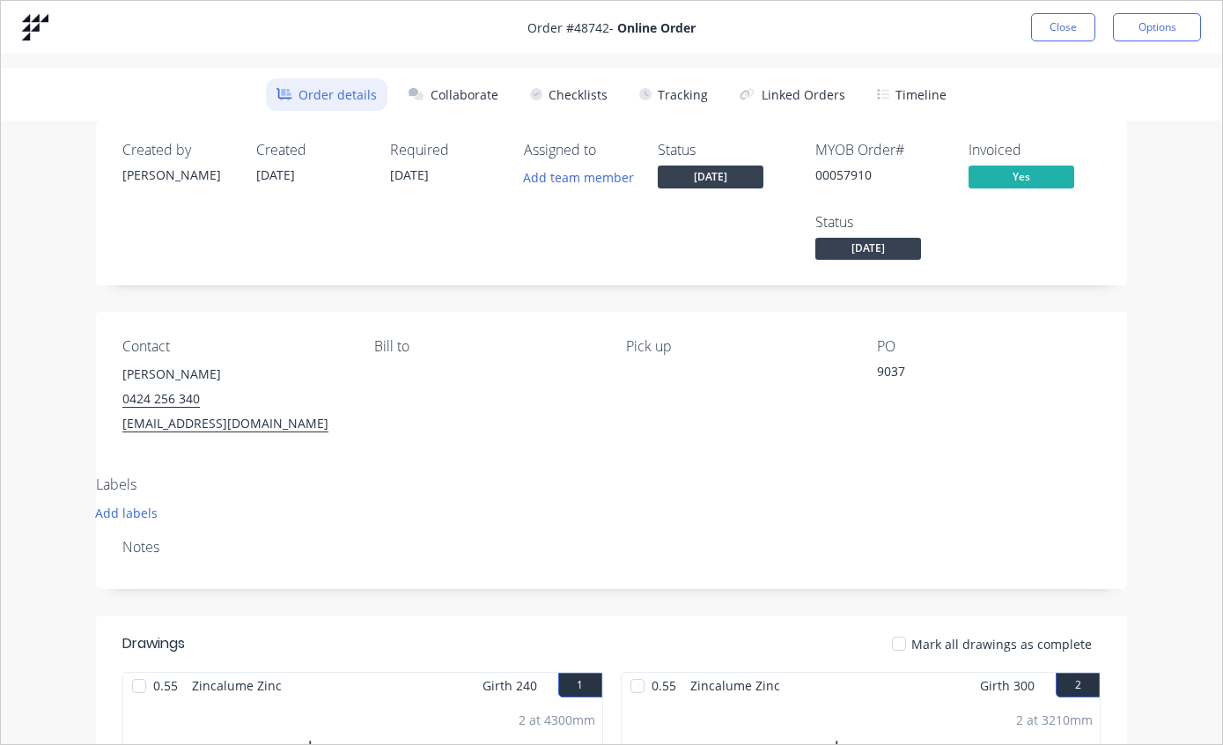
click at [682, 101] on button "Tracking" at bounding box center [674, 94] width 90 height 33
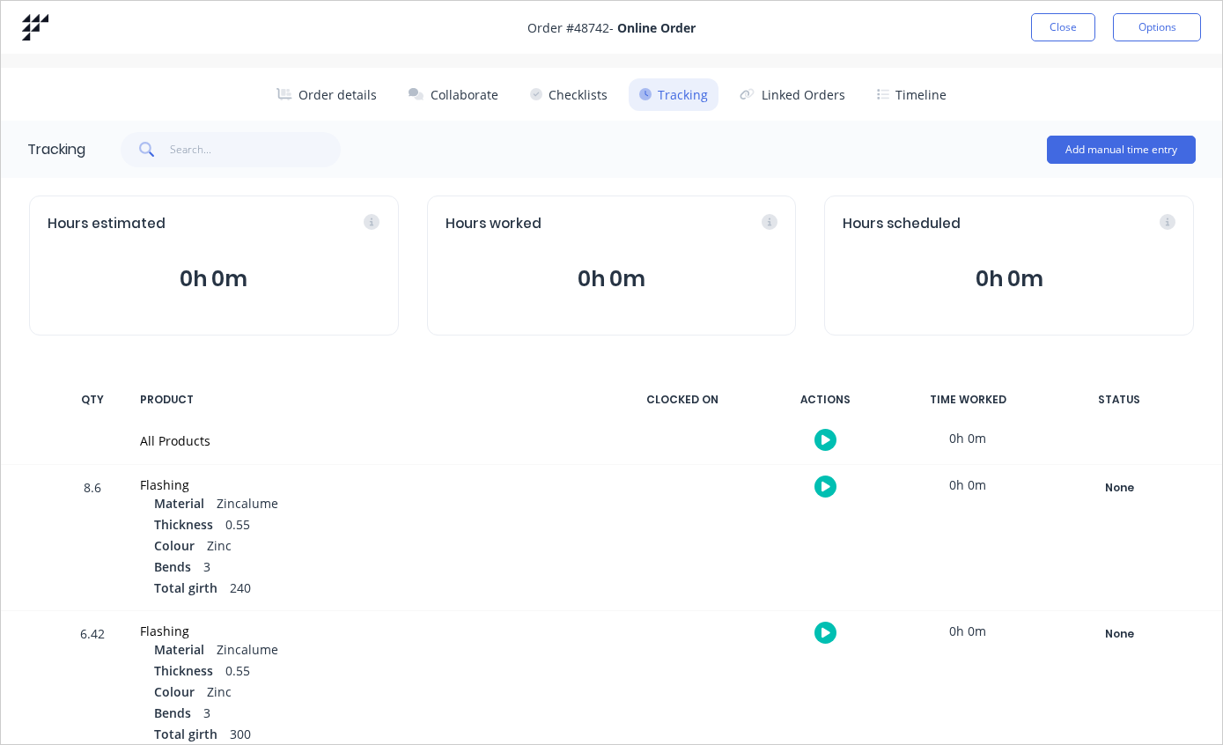
scroll to position [0, 0]
click at [1055, 23] on button "Close" at bounding box center [1063, 27] width 64 height 28
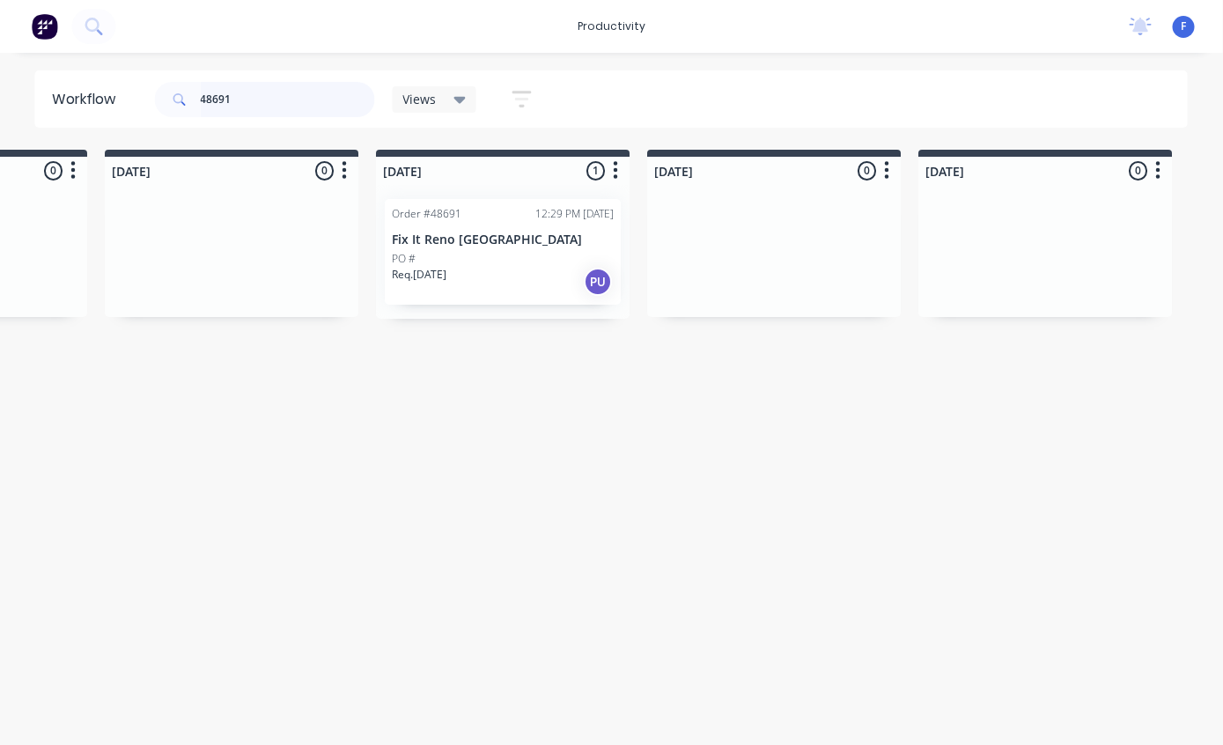
type input "48691"
click at [565, 248] on div "Order #48691 12:29 PM [DATE] Fix It Reno Perth PO # Req. [DATE] PU" at bounding box center [504, 252] width 236 height 106
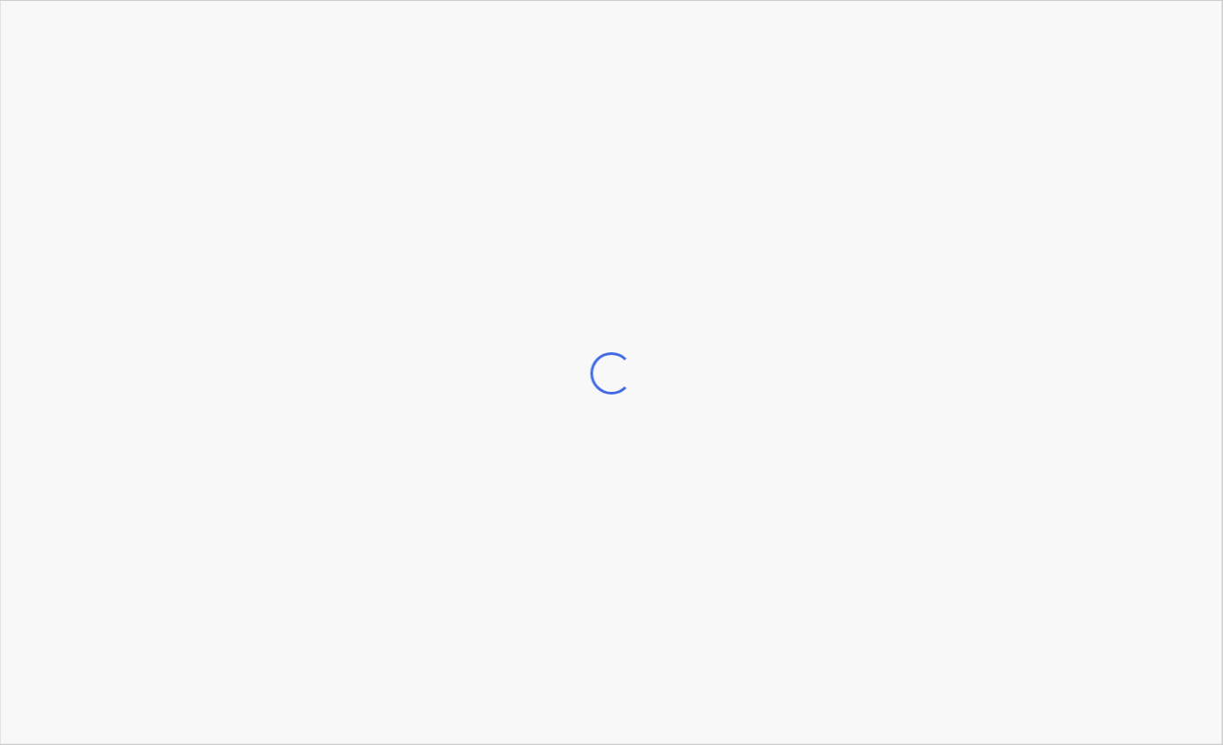
scroll to position [0, 1018]
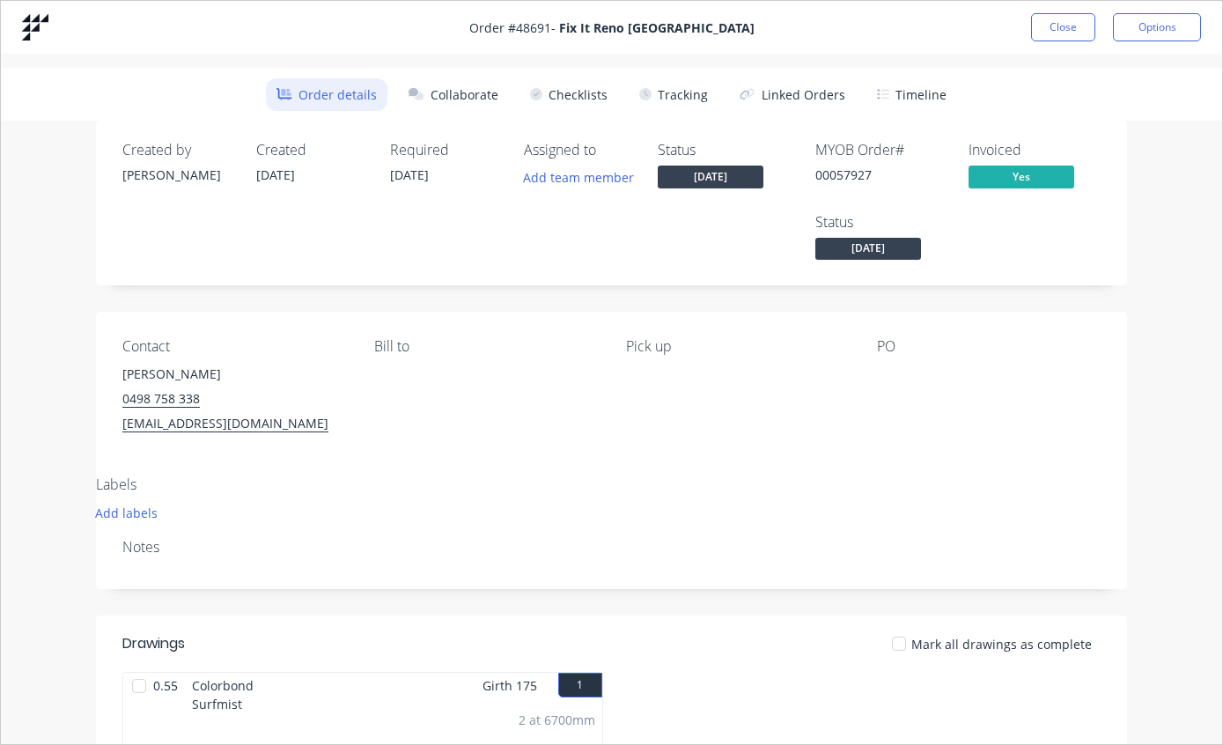
click at [695, 88] on button "Tracking" at bounding box center [674, 94] width 90 height 33
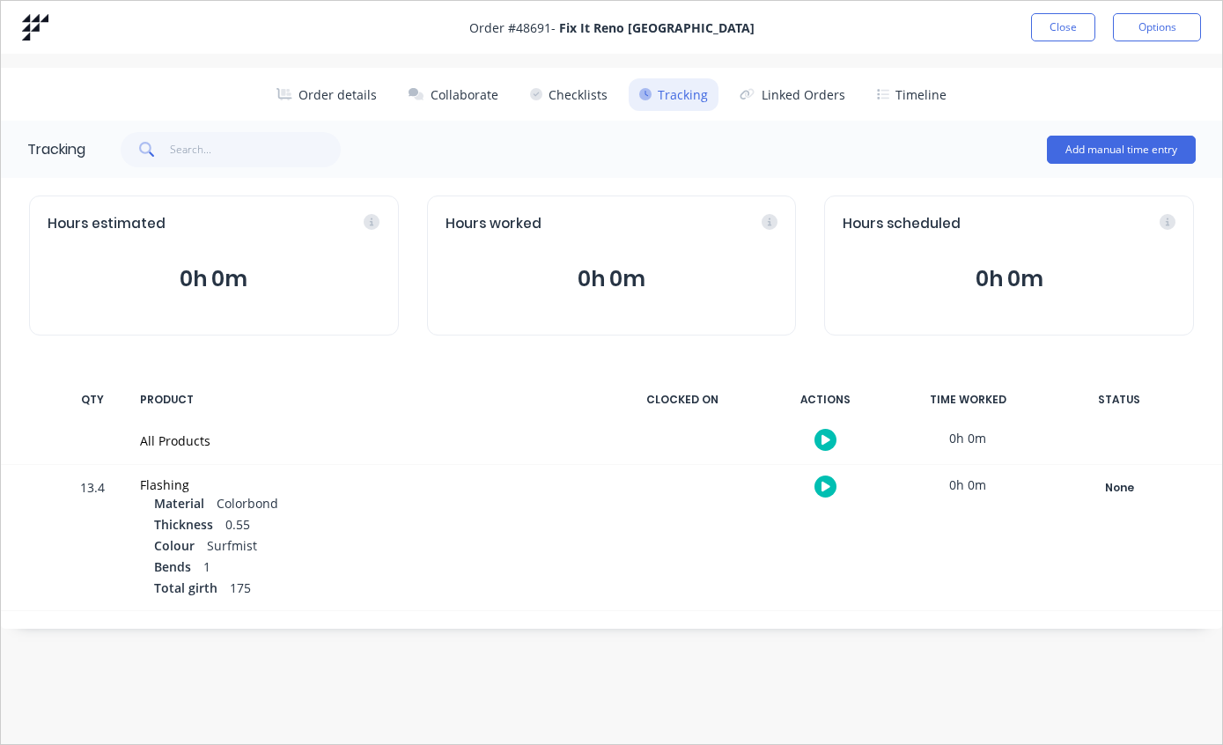
click at [1115, 476] on button "None" at bounding box center [1119, 488] width 129 height 25
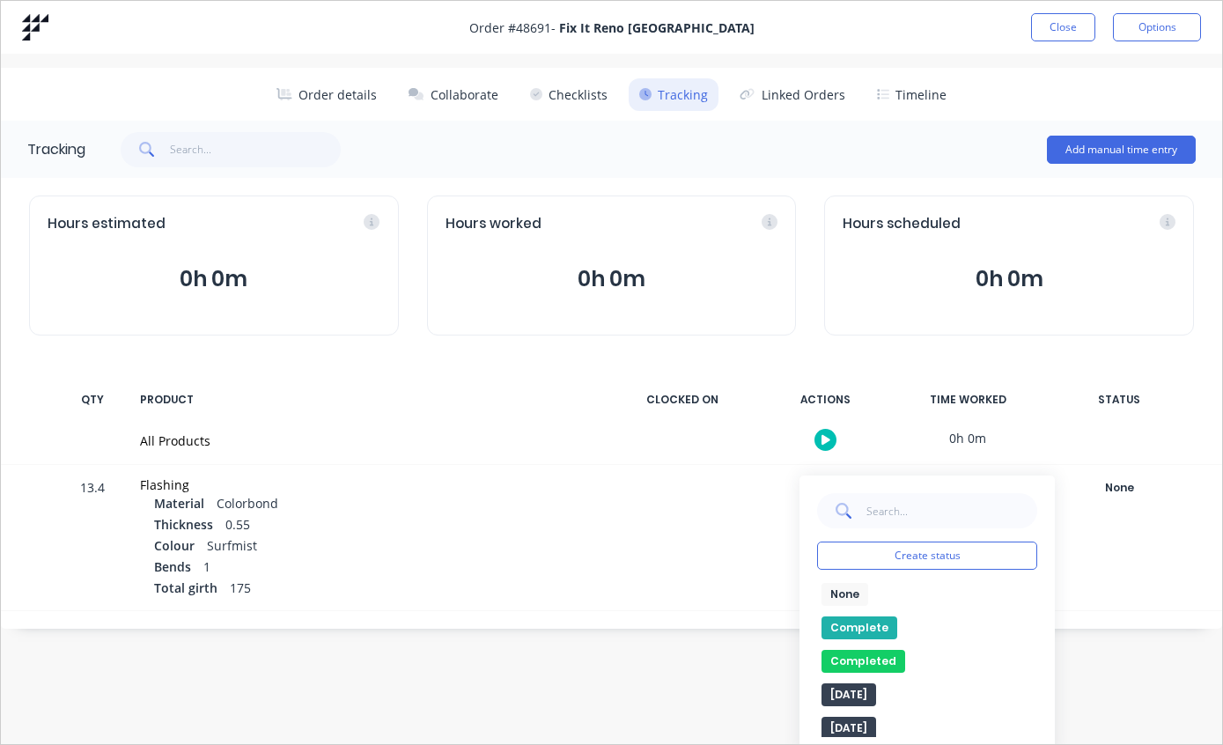
click at [873, 635] on button "Complete" at bounding box center [860, 628] width 76 height 23
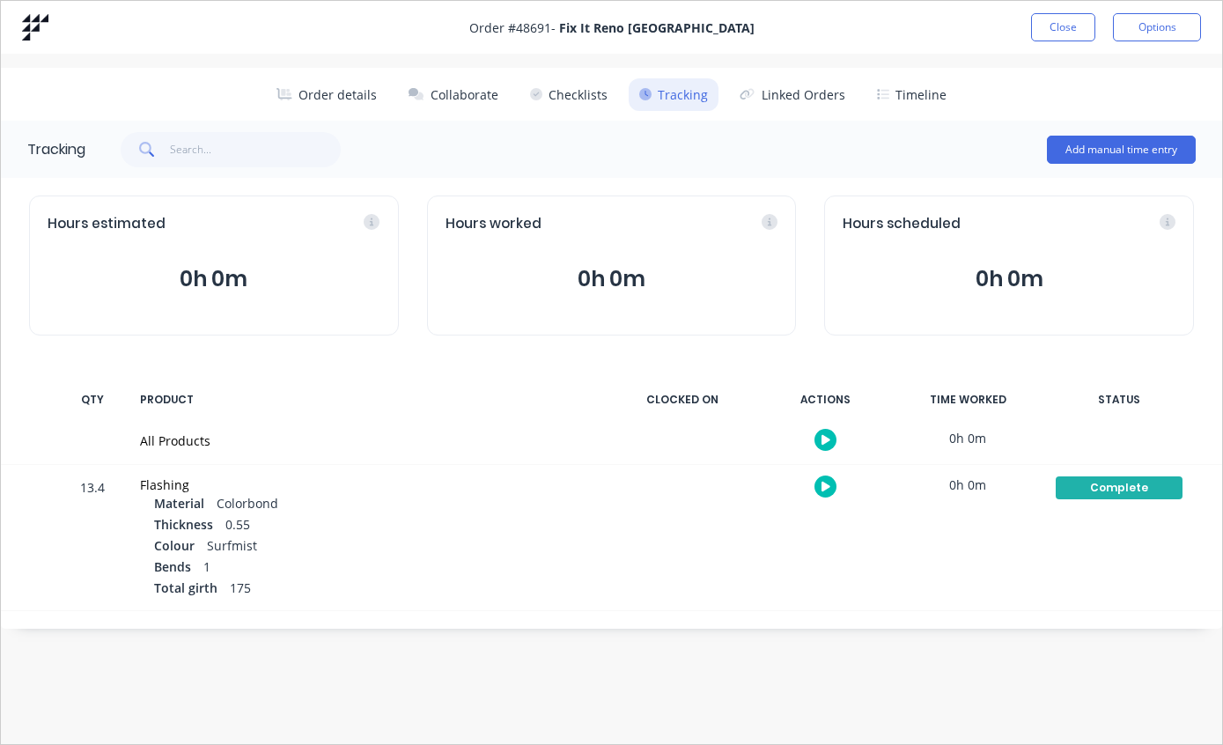
click at [1068, 35] on button "Close" at bounding box center [1063, 27] width 64 height 28
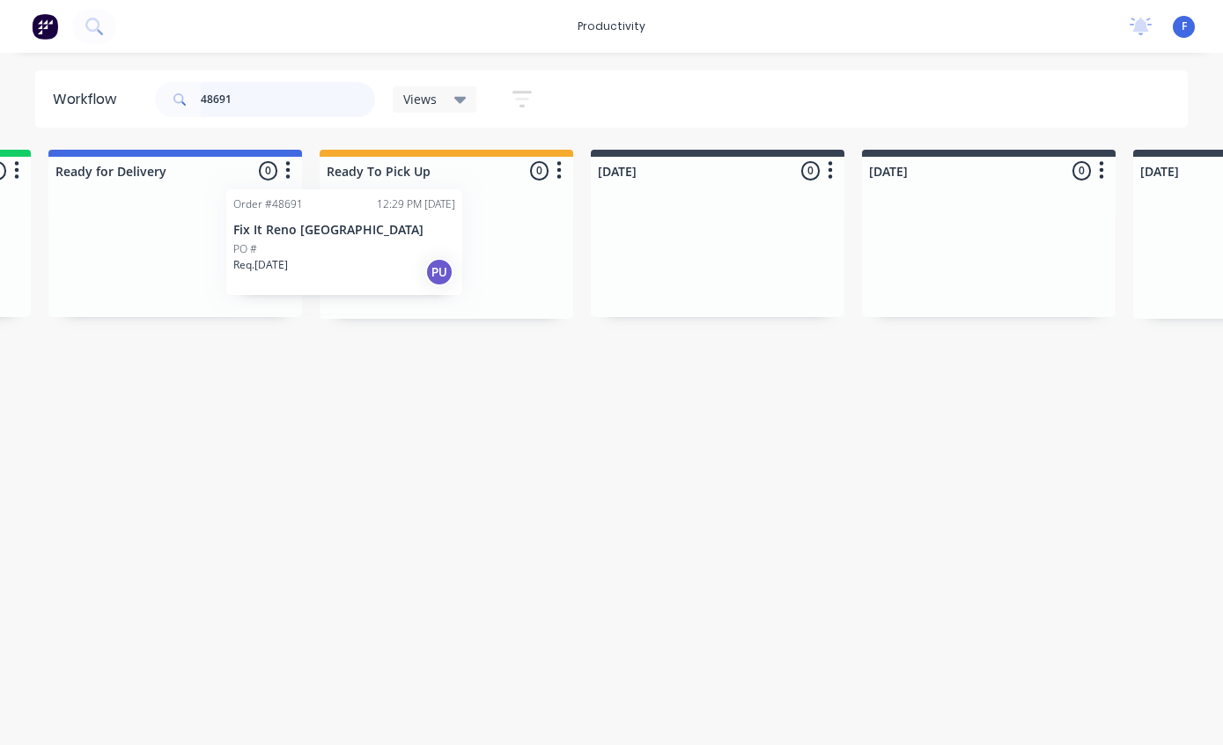
scroll to position [0, 258]
